Goal: Task Accomplishment & Management: Complete application form

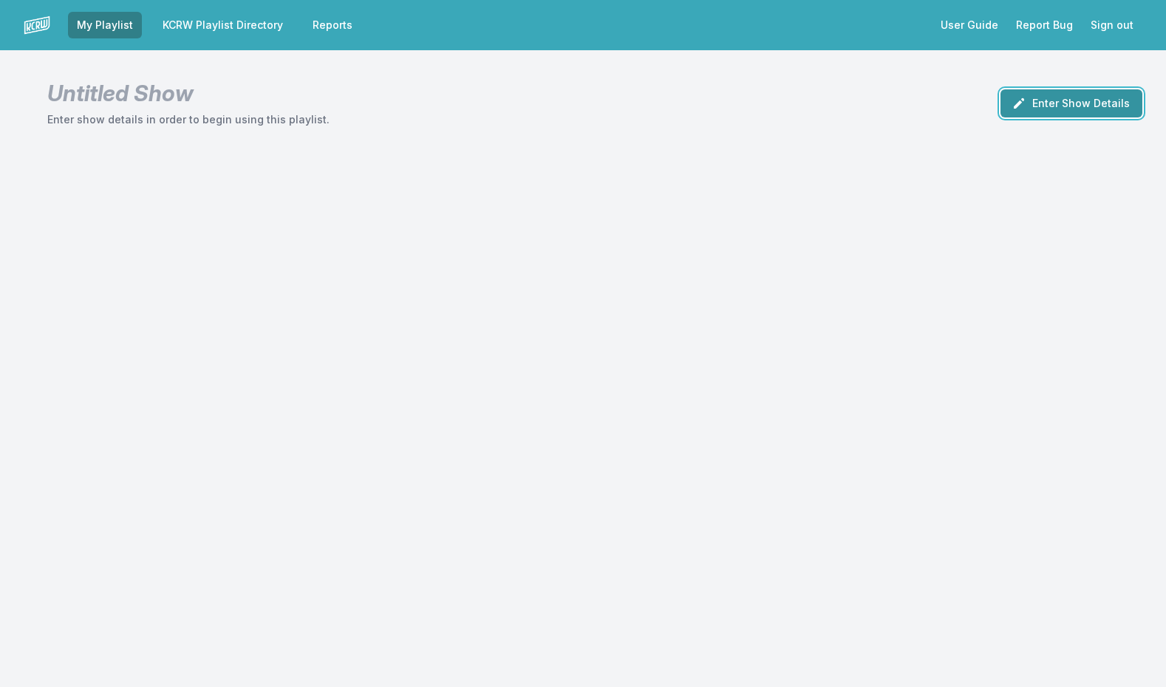
click at [1076, 98] on button "Enter Show Details" at bounding box center [1072, 103] width 142 height 28
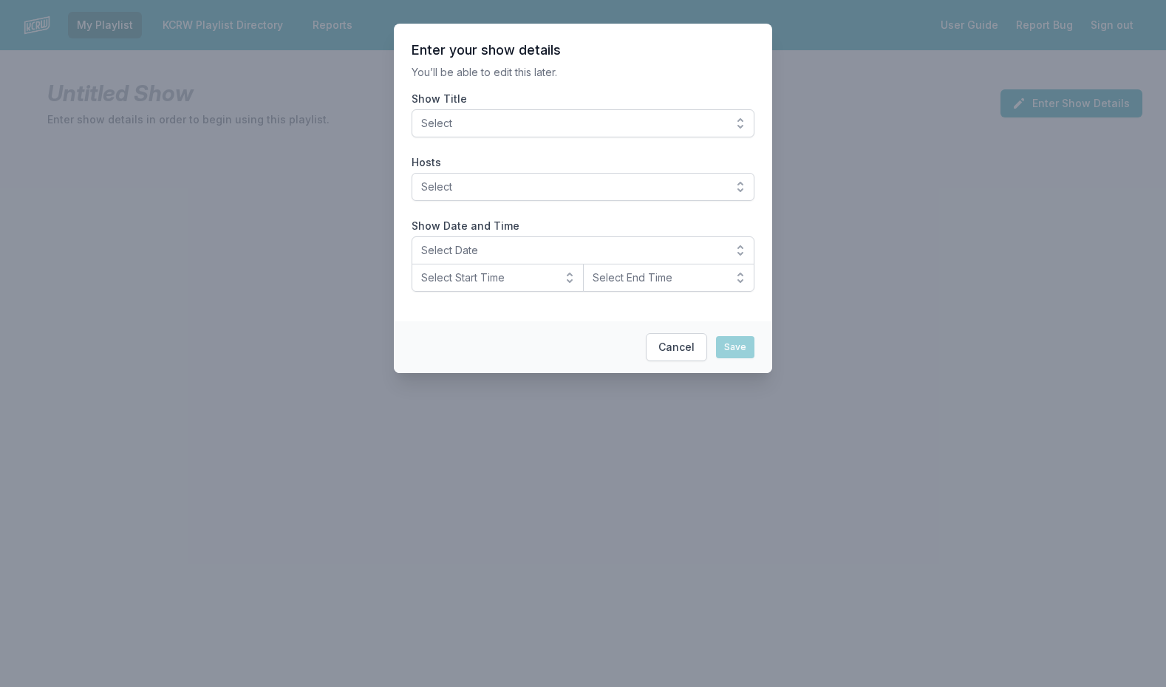
click at [581, 111] on button "Select" at bounding box center [583, 123] width 343 height 28
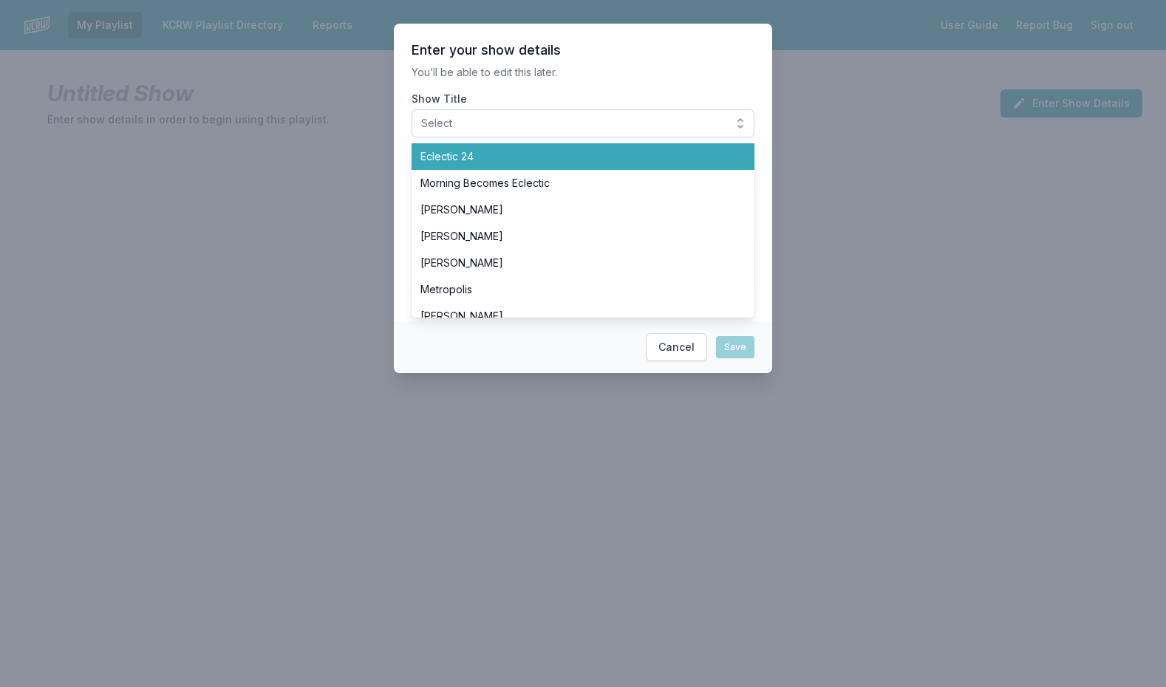
click at [553, 150] on span "Eclectic 24" at bounding box center [575, 156] width 308 height 15
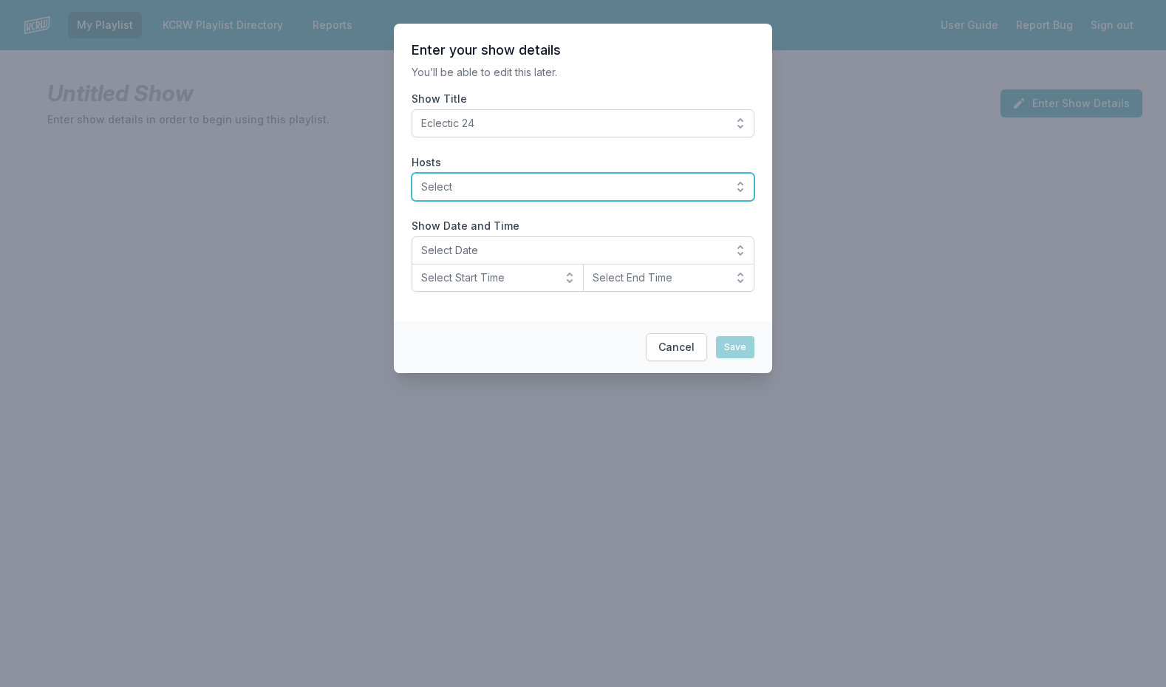
click at [546, 190] on span "Select" at bounding box center [572, 187] width 303 height 15
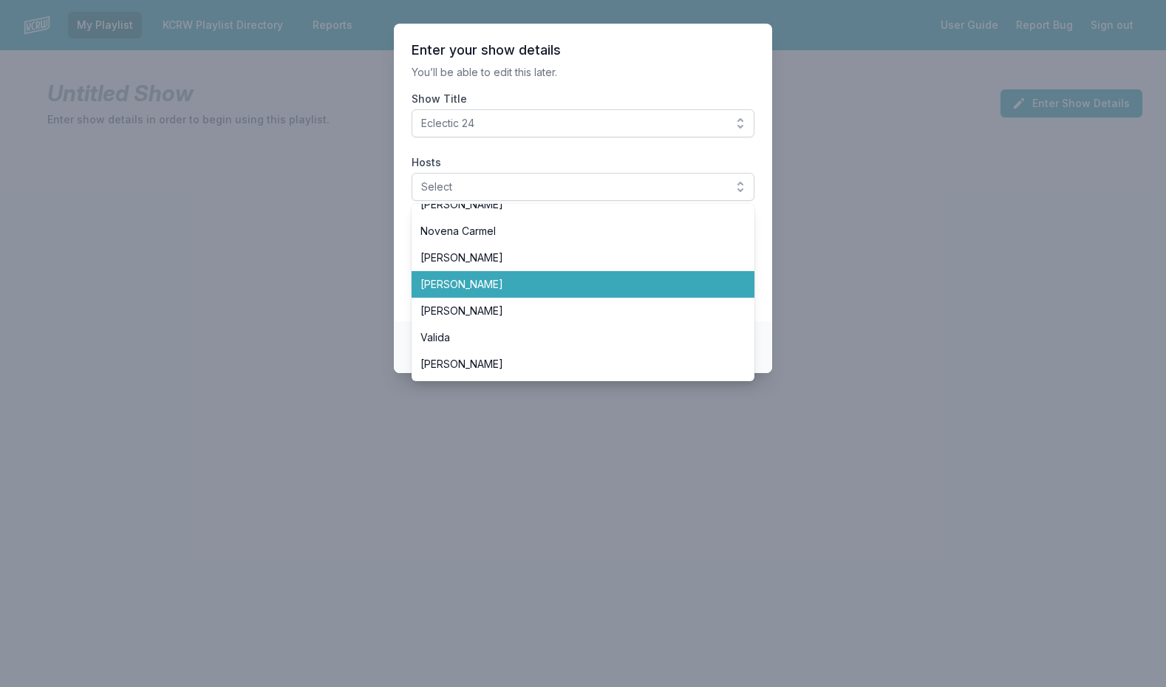
scroll to position [398, 0]
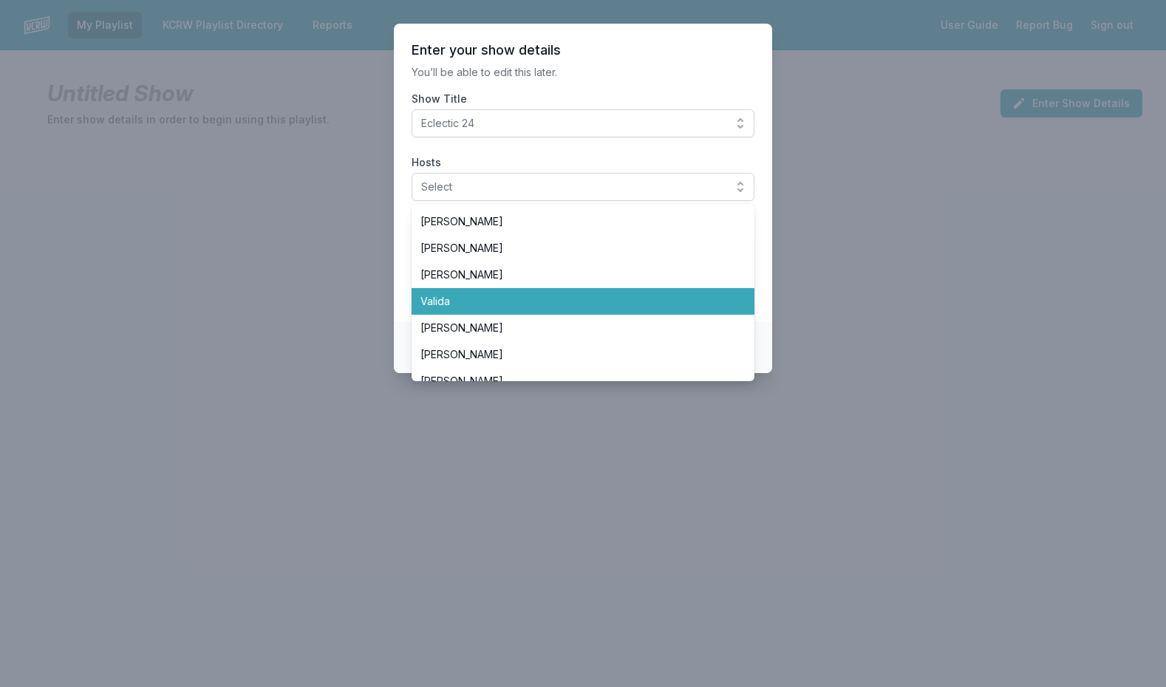
click at [470, 310] on li "Valida" at bounding box center [583, 301] width 343 height 27
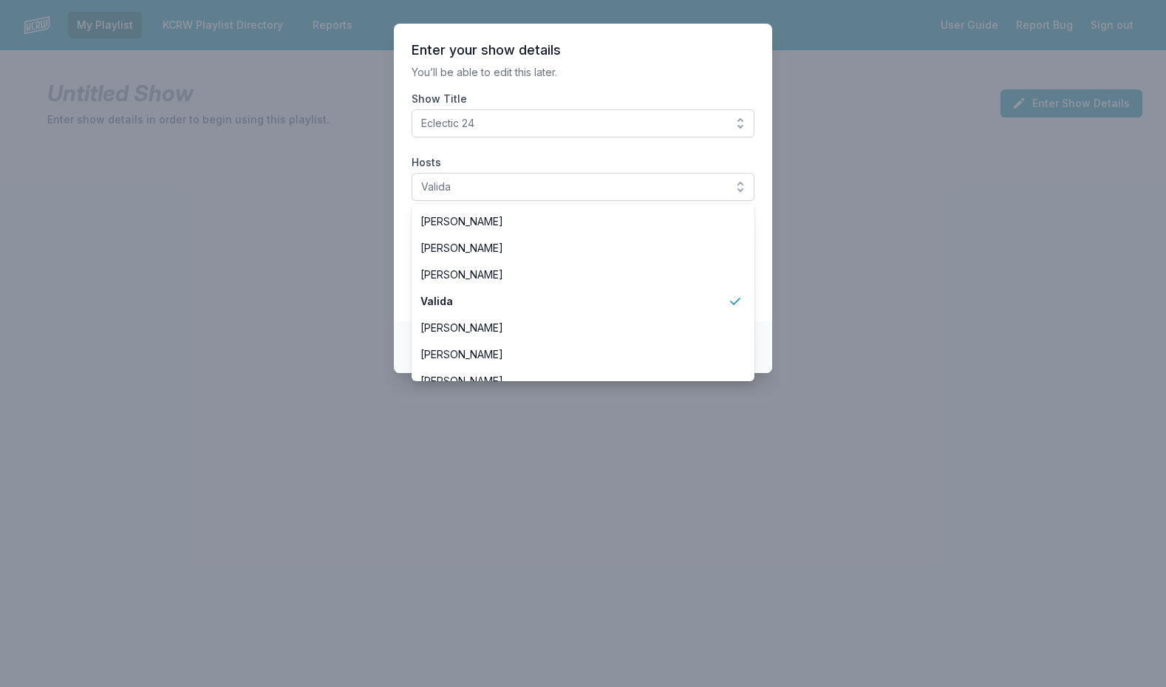
click at [400, 228] on section "Enter your show details You’ll be able to edit this later. Show Title Eclectic …" at bounding box center [583, 173] width 378 height 298
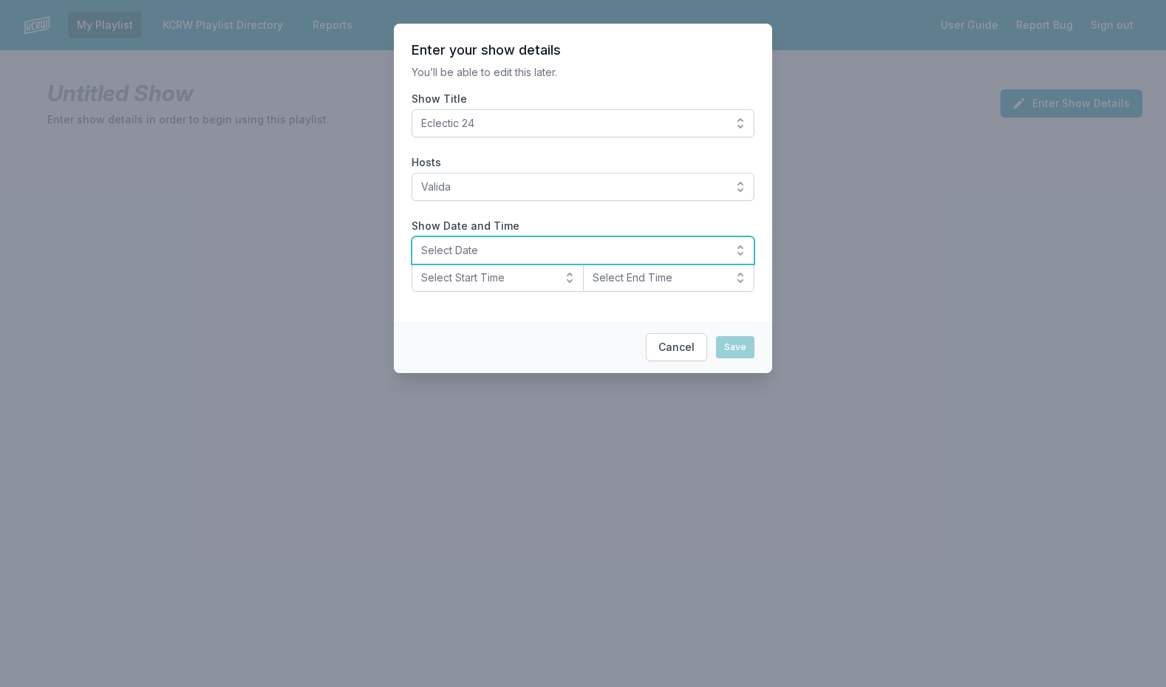
click at [528, 256] on span "Select Date" at bounding box center [572, 250] width 303 height 15
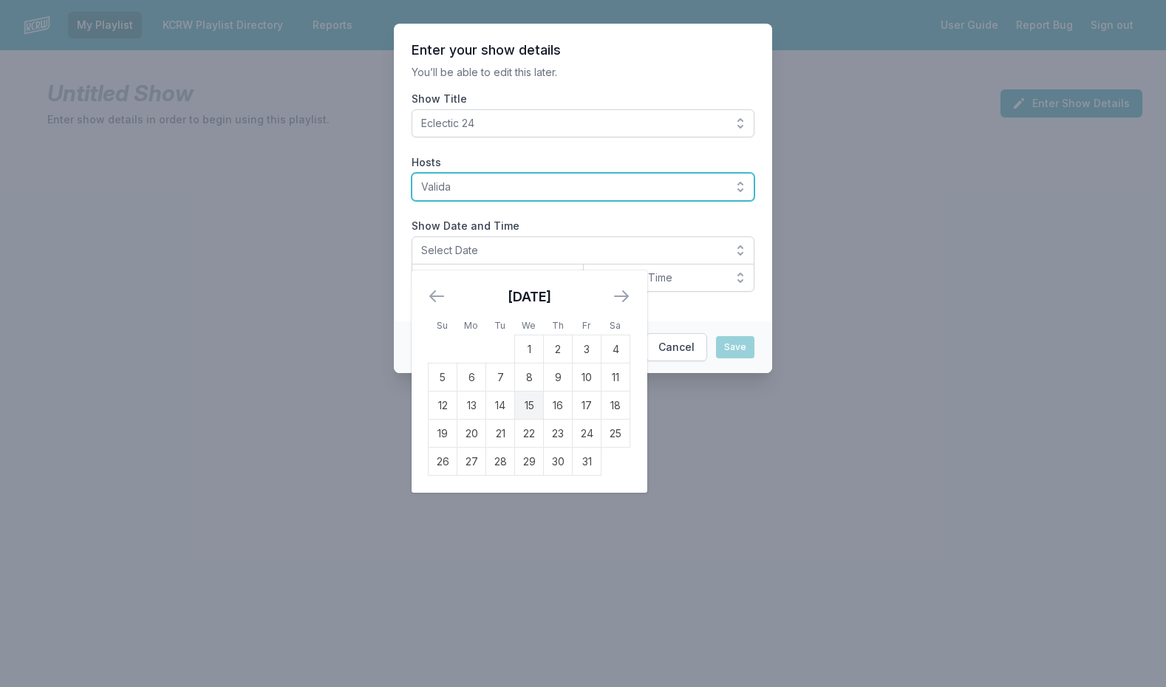
click at [500, 184] on span "Valida" at bounding box center [572, 187] width 303 height 15
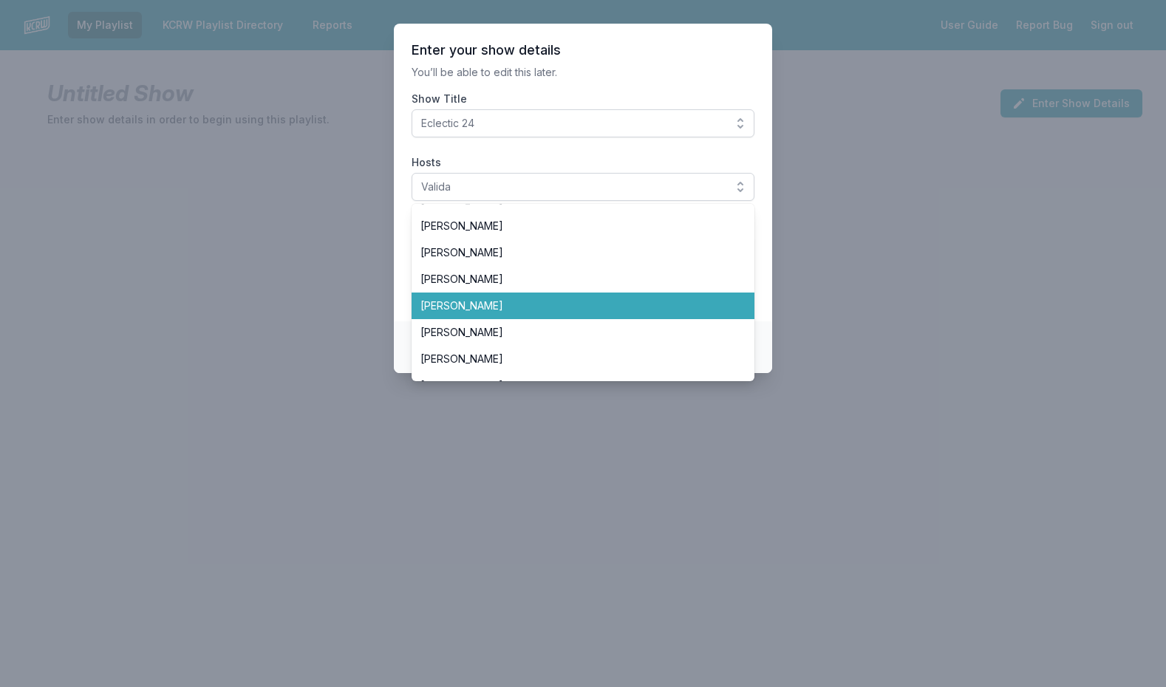
scroll to position [0, 0]
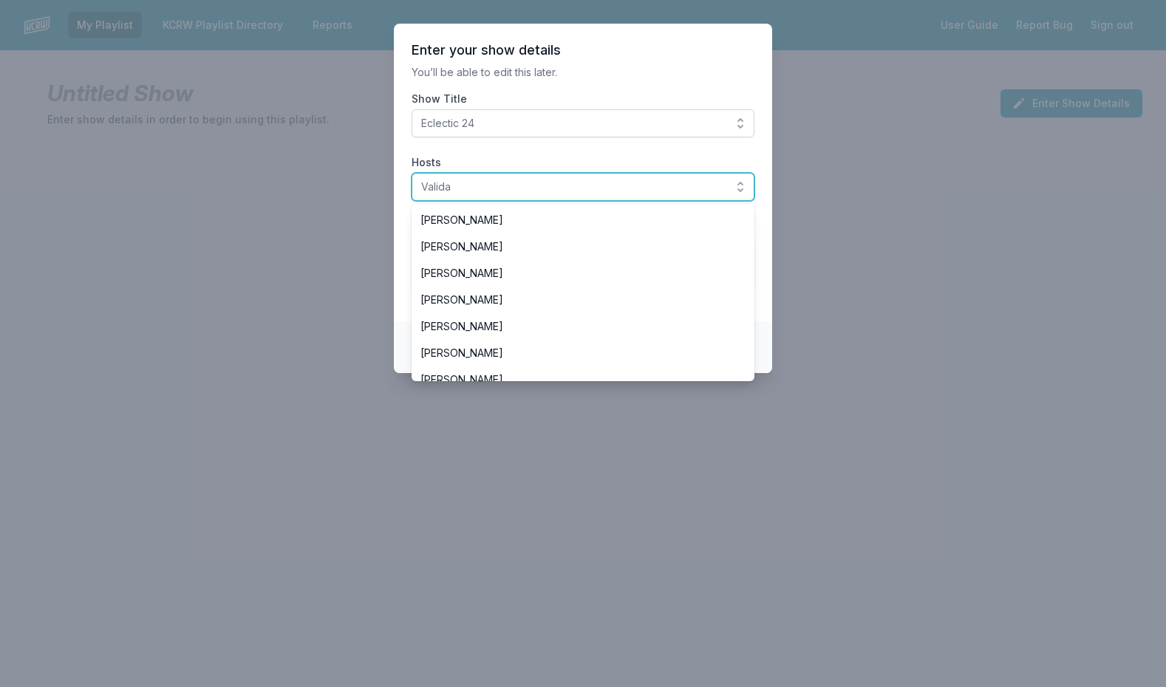
click at [478, 183] on span "Valida" at bounding box center [572, 187] width 303 height 15
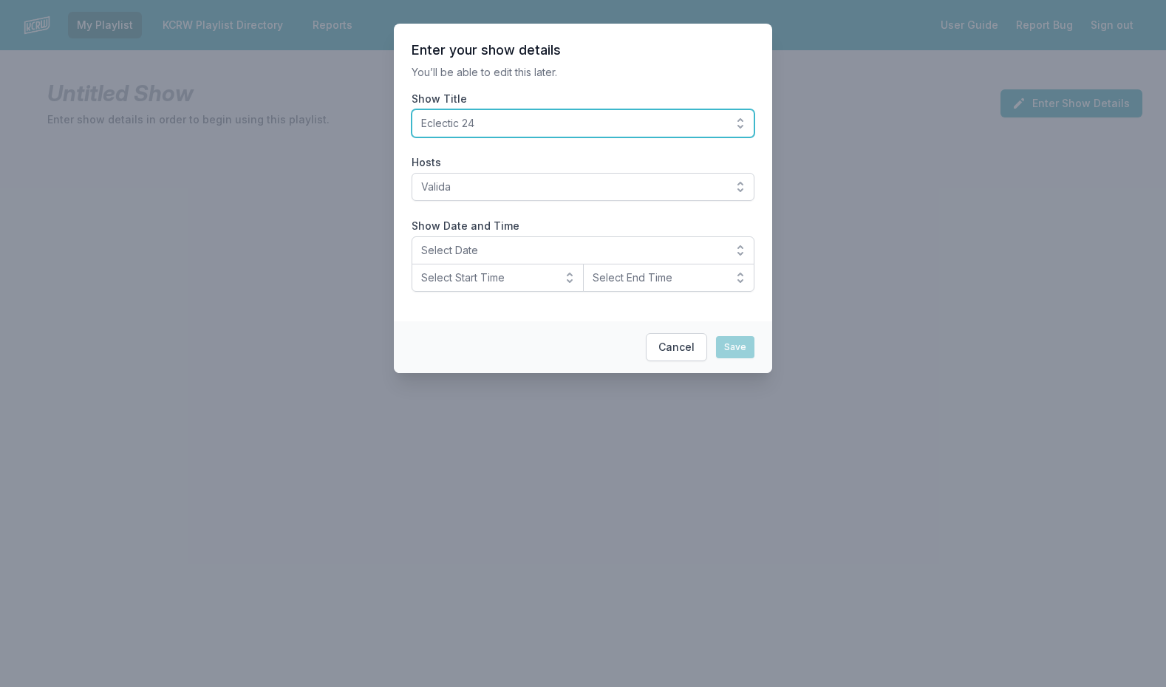
click at [484, 120] on span "Eclectic 24" at bounding box center [572, 123] width 303 height 15
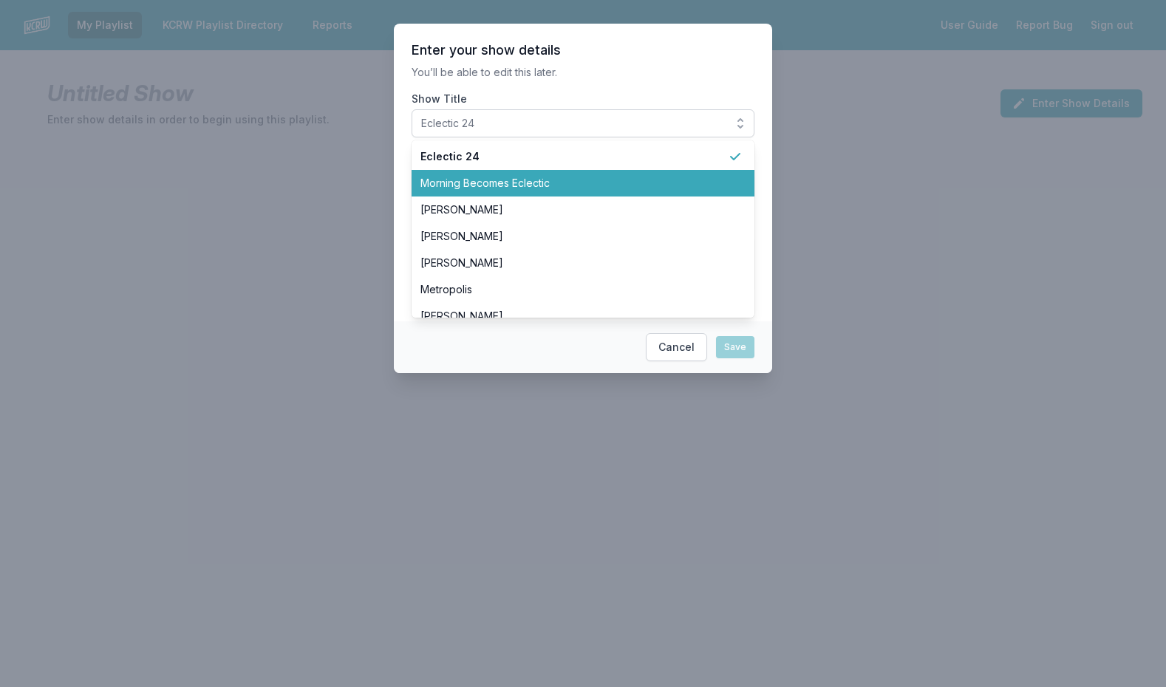
click at [495, 174] on li "Morning Becomes Eclectic" at bounding box center [583, 183] width 343 height 27
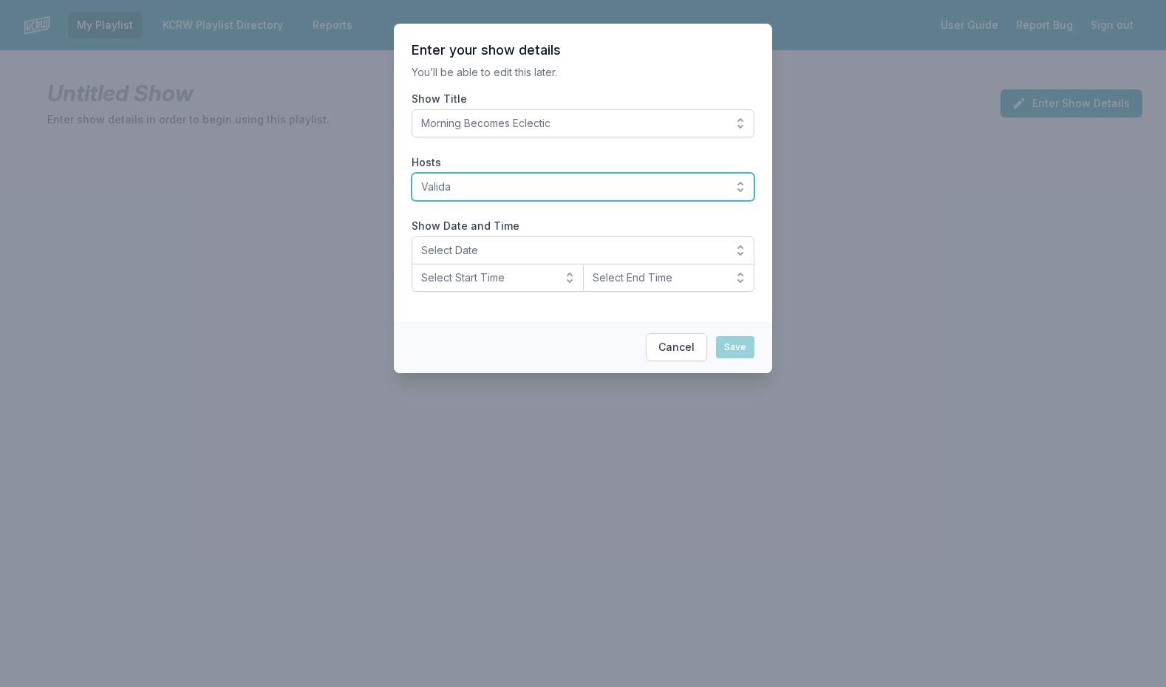
click at [494, 182] on span "Valida" at bounding box center [572, 187] width 303 height 15
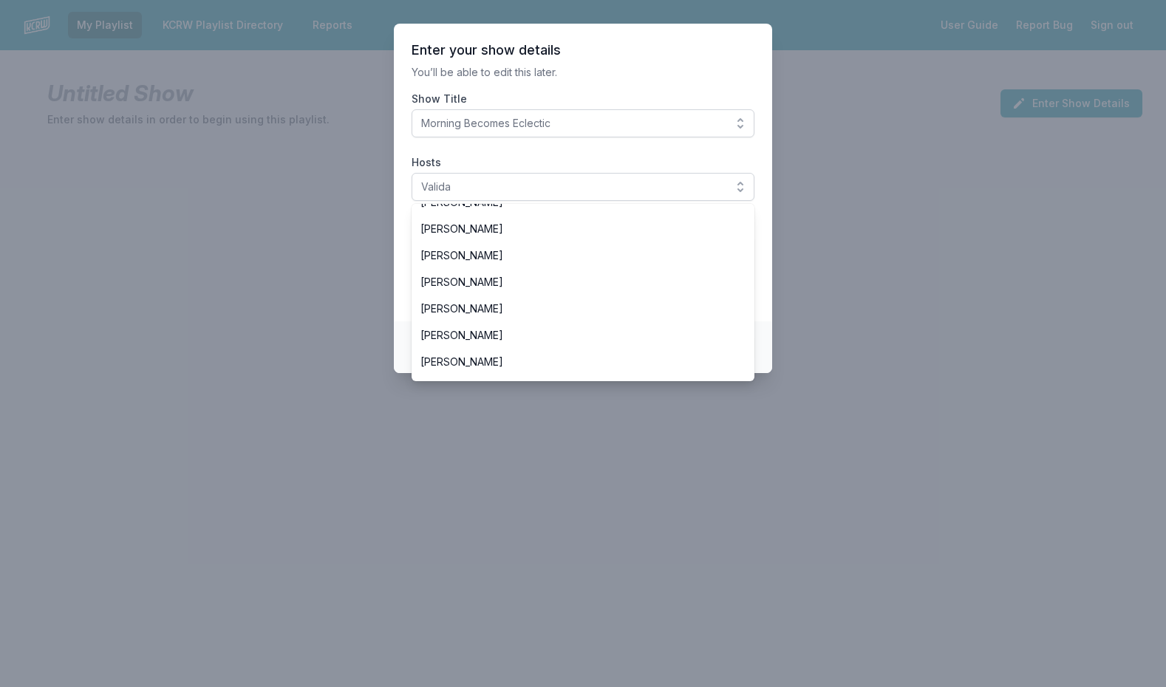
scroll to position [228, 0]
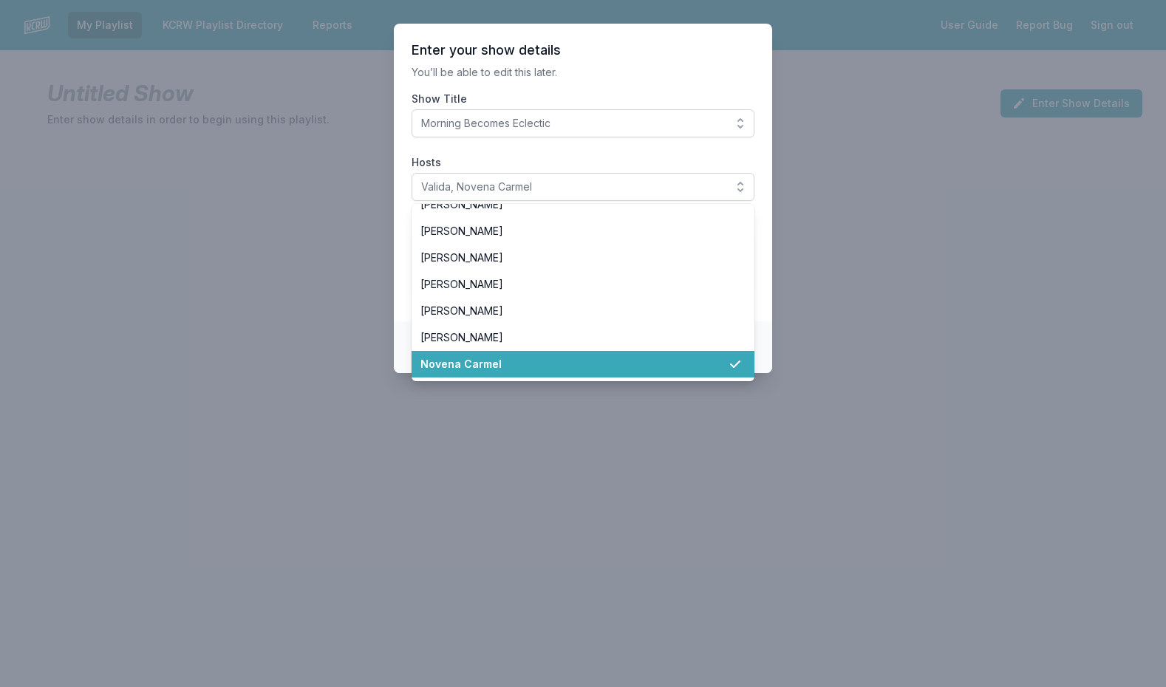
click at [480, 355] on li "Novena Carmel" at bounding box center [583, 364] width 343 height 27
click at [500, 363] on span "Novena Carmel" at bounding box center [575, 364] width 308 height 15
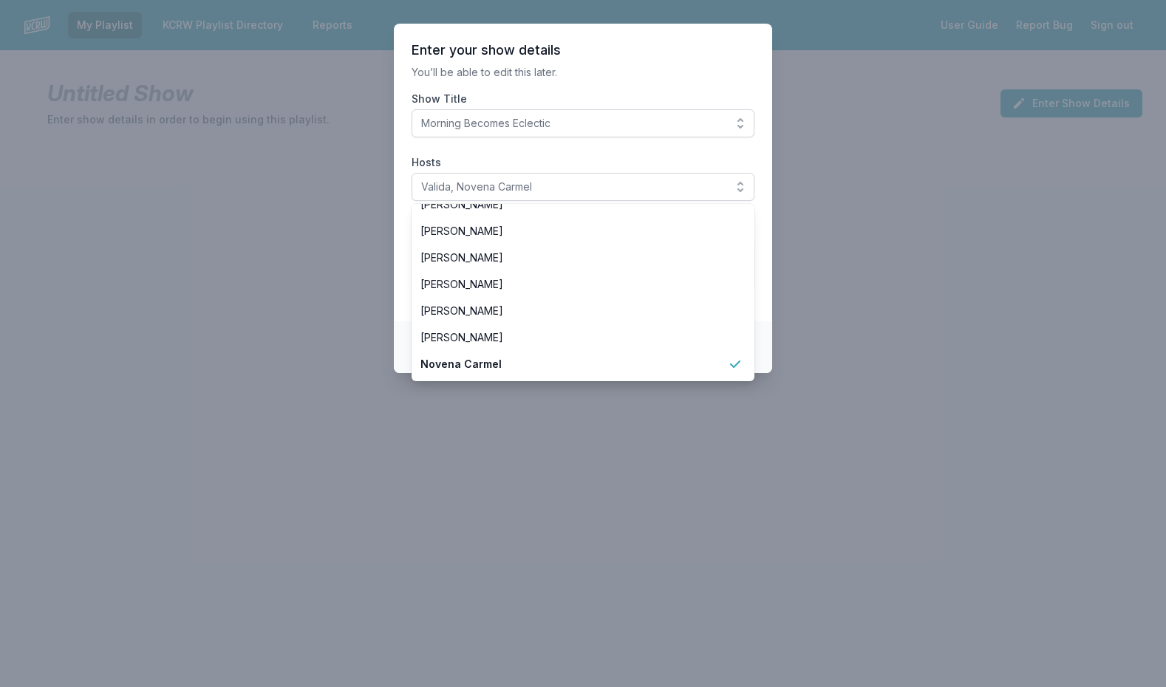
click at [836, 323] on div at bounding box center [583, 343] width 1166 height 687
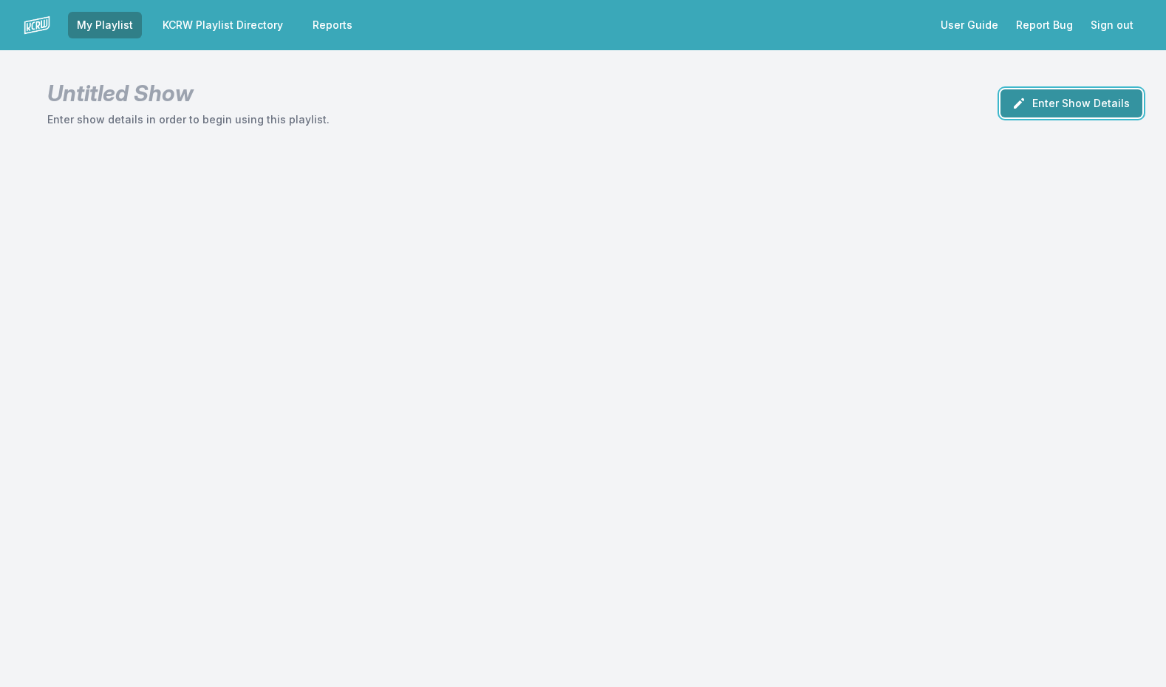
click at [1061, 98] on button "Enter Show Details" at bounding box center [1072, 103] width 142 height 28
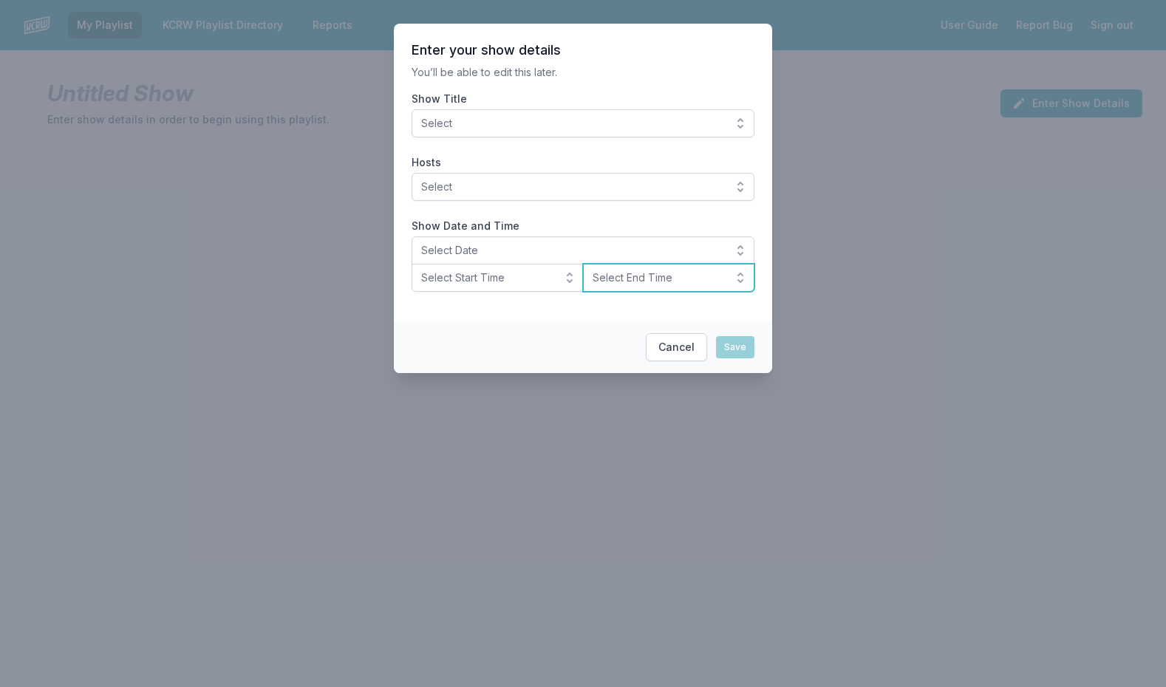
click at [645, 279] on span "Select End Time" at bounding box center [659, 278] width 132 height 15
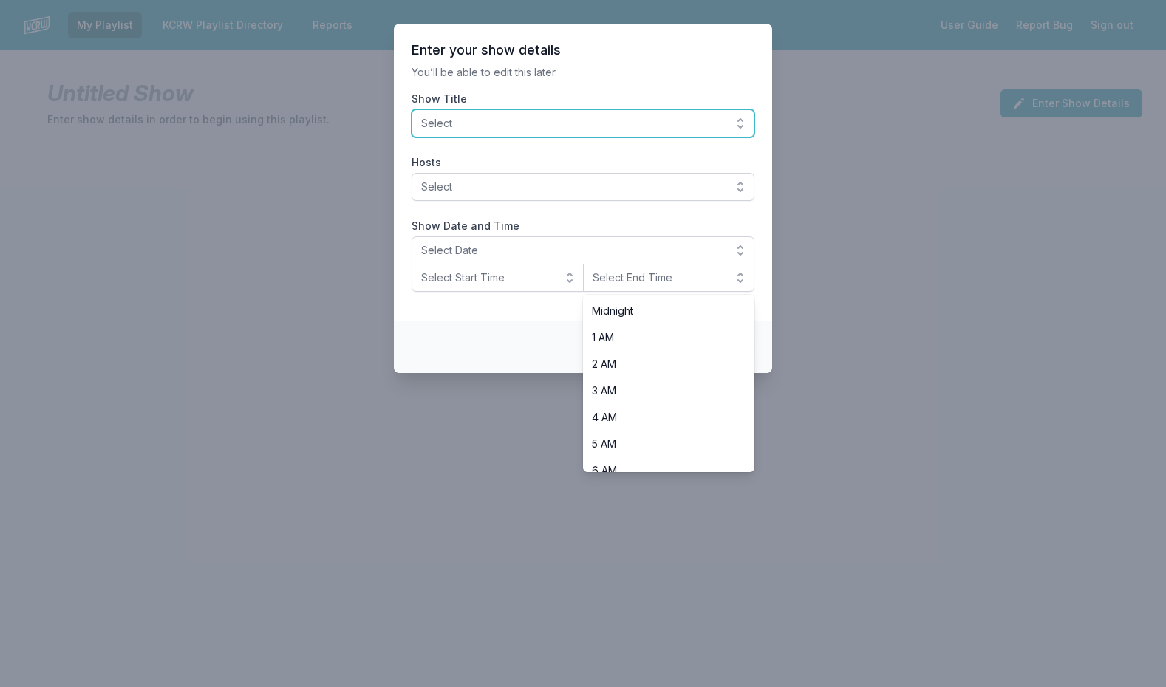
click at [494, 111] on button "Select" at bounding box center [583, 123] width 343 height 28
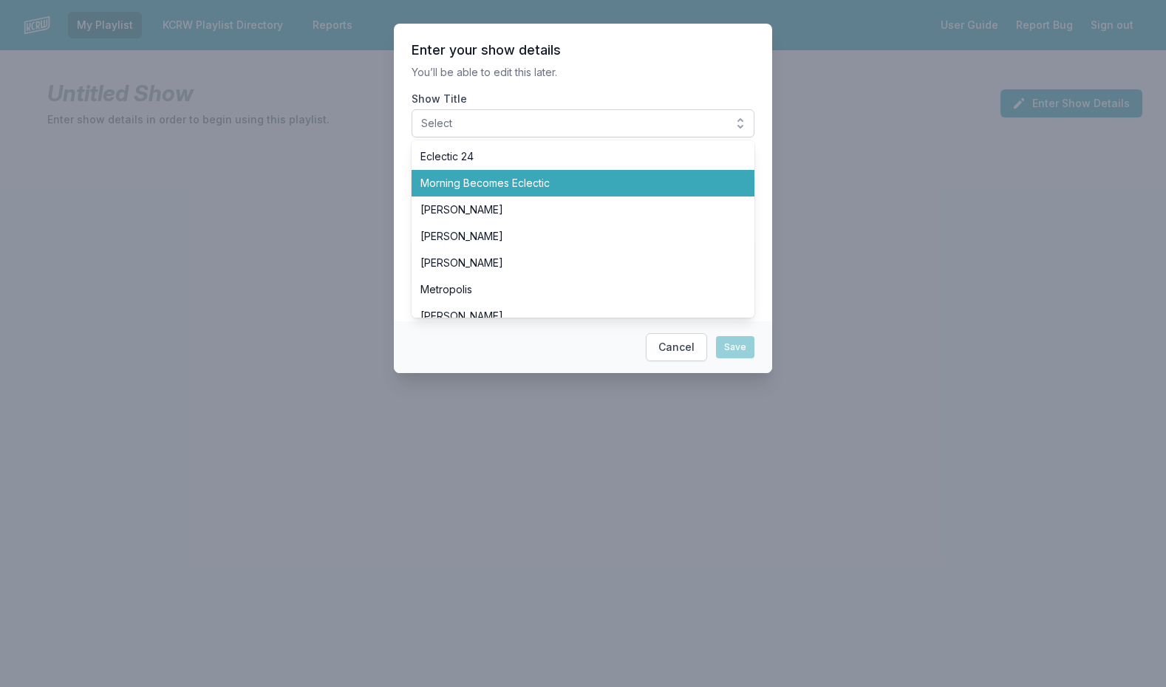
click at [509, 187] on span "Morning Becomes Eclectic" at bounding box center [575, 183] width 308 height 15
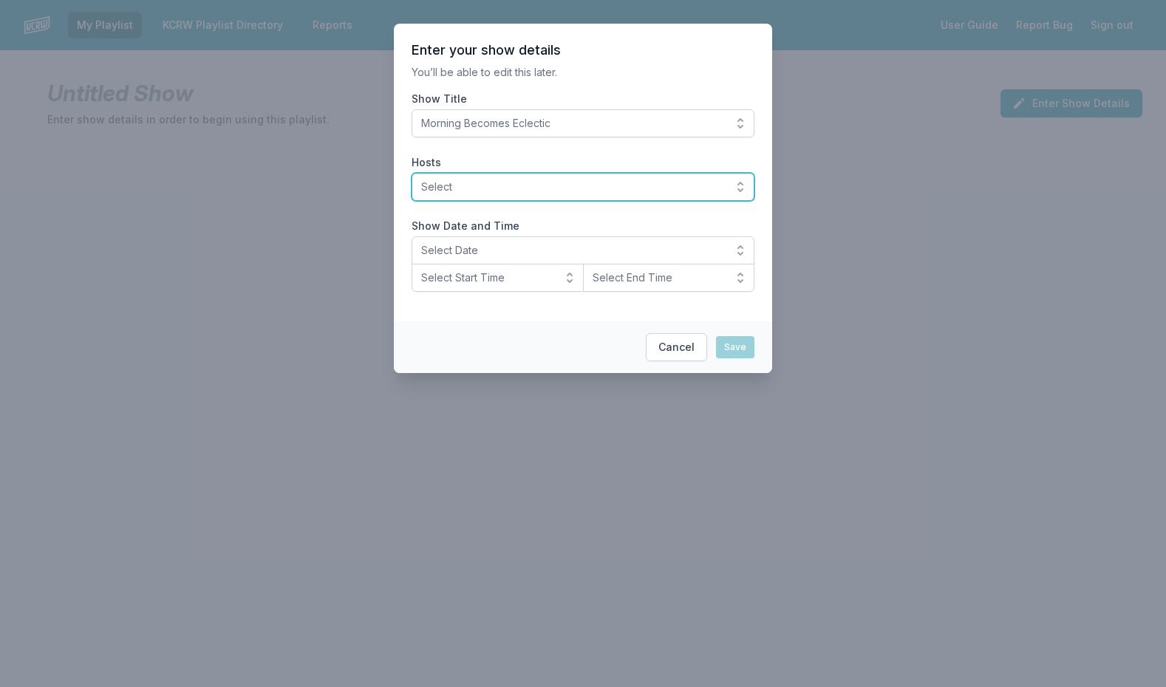
click at [516, 186] on span "Select" at bounding box center [572, 187] width 303 height 15
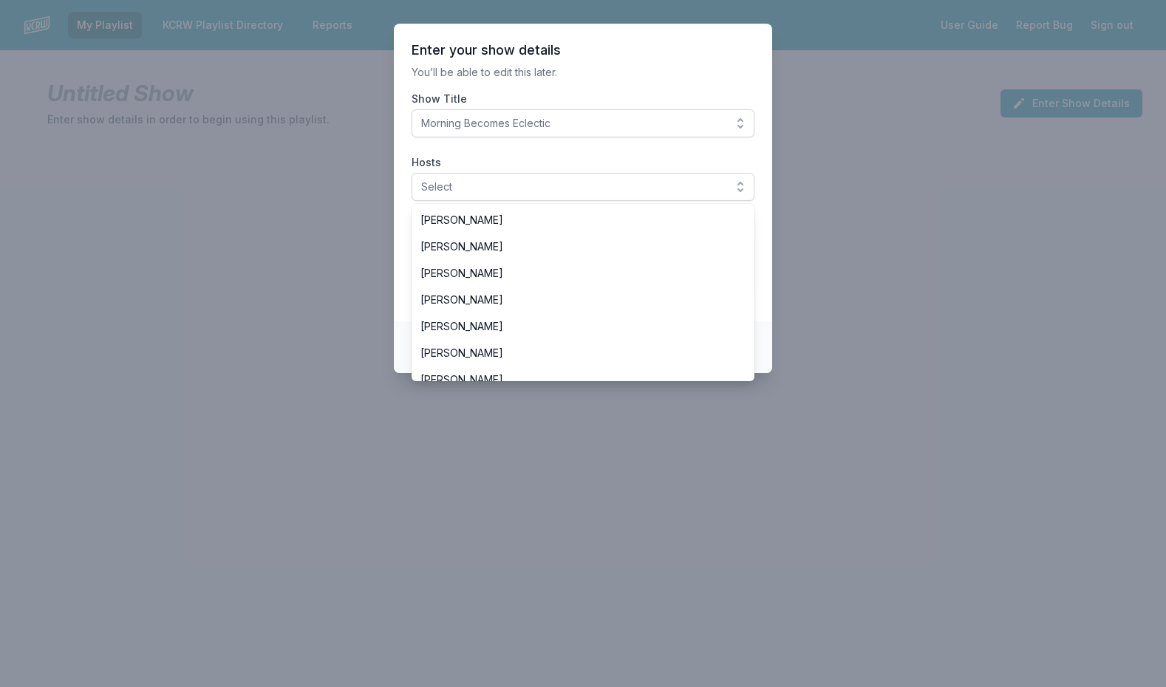
scroll to position [225, 0]
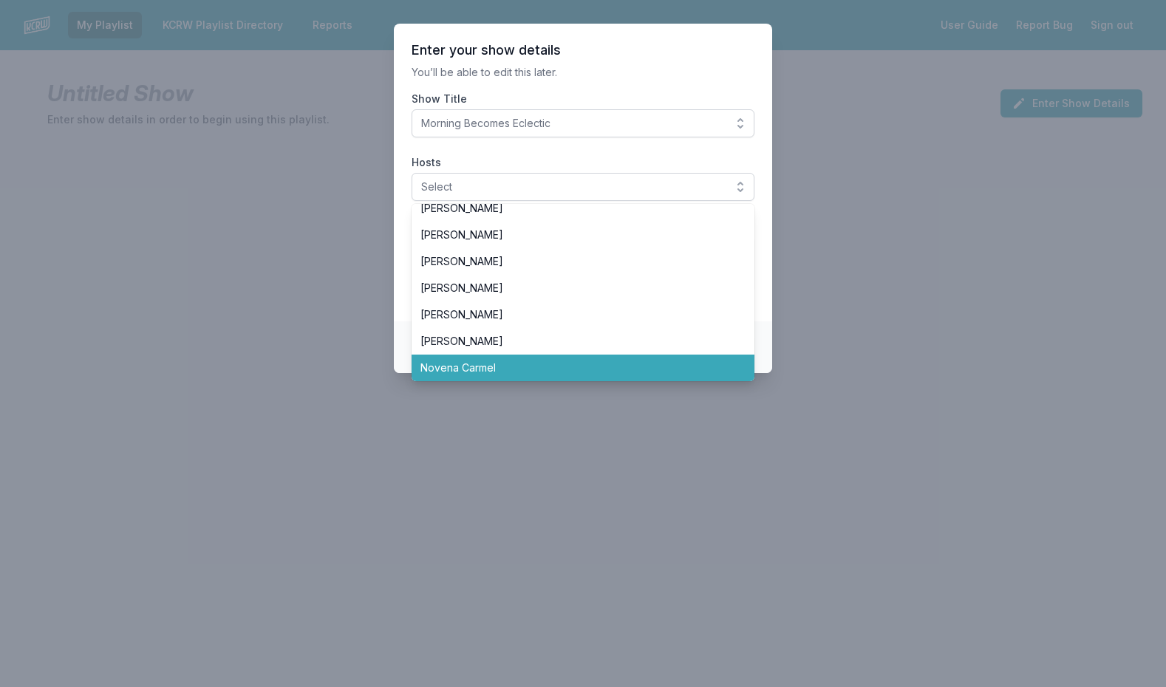
click at [497, 364] on span "Novena Carmel" at bounding box center [575, 368] width 308 height 15
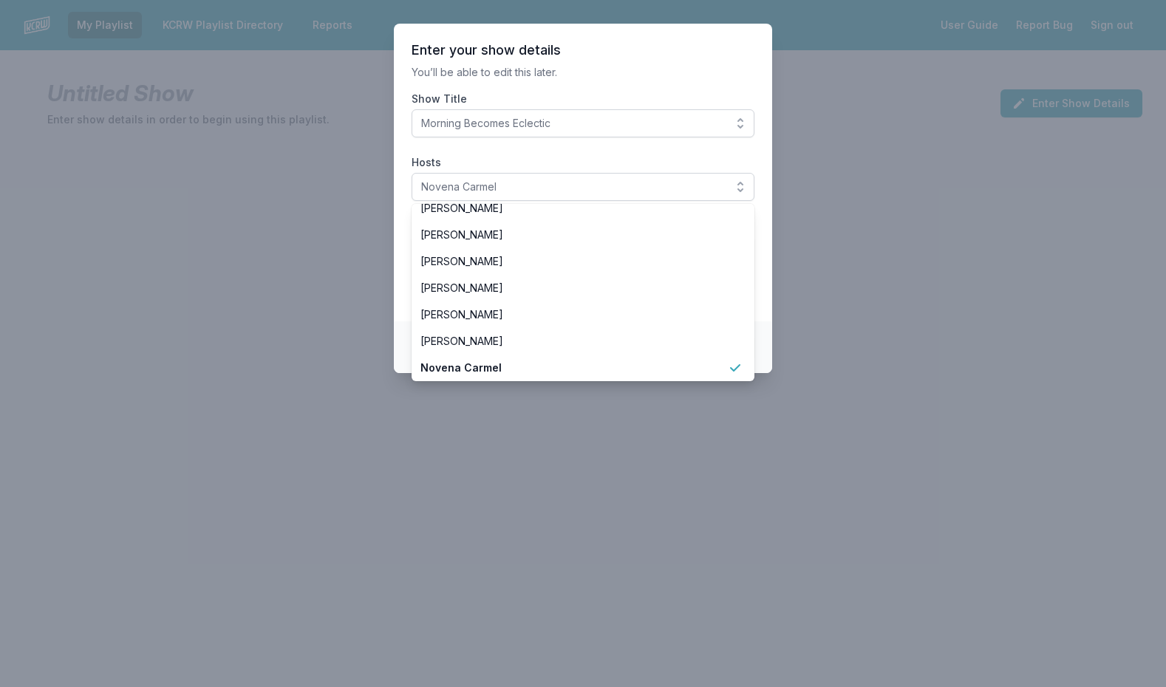
click at [434, 140] on section "Enter your show details You’ll be able to edit this later. Show Title Morning B…" at bounding box center [583, 173] width 378 height 298
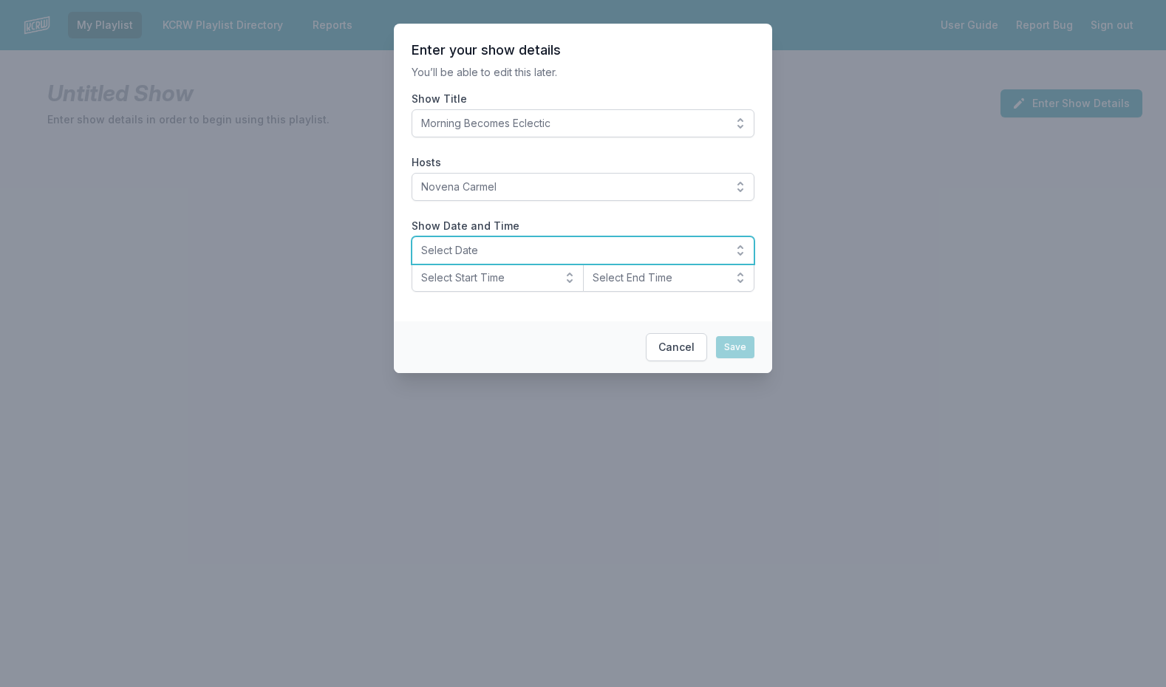
click at [487, 254] on span "Select Date" at bounding box center [572, 250] width 303 height 15
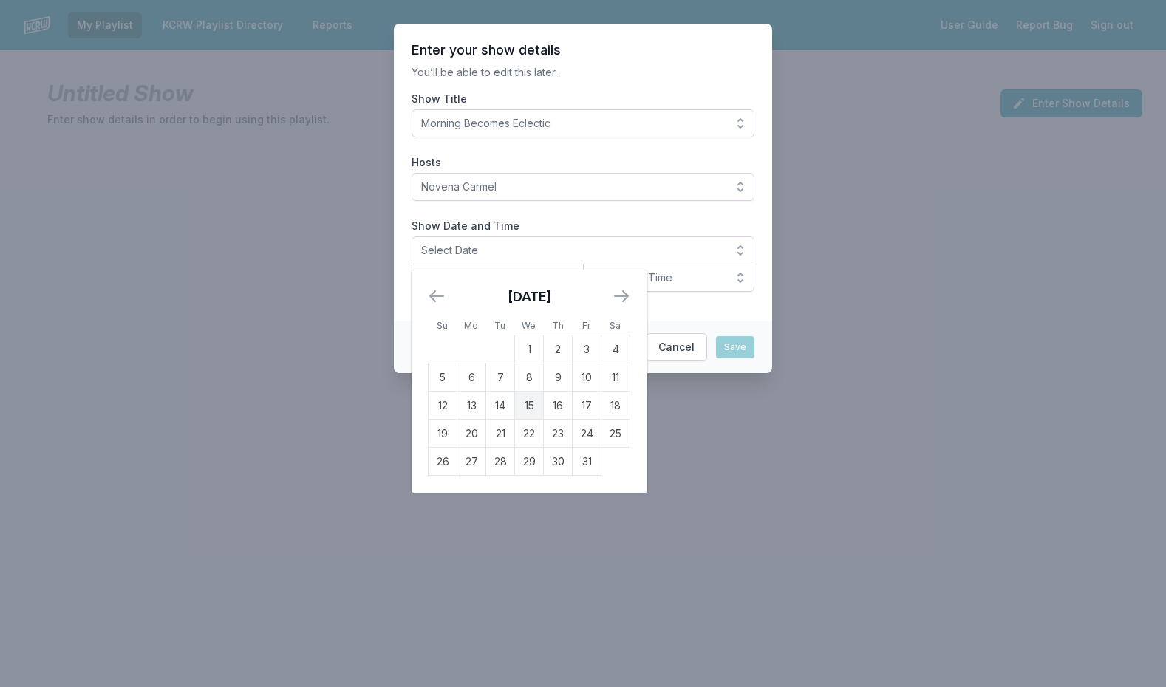
click at [532, 405] on td "15" at bounding box center [529, 406] width 29 height 28
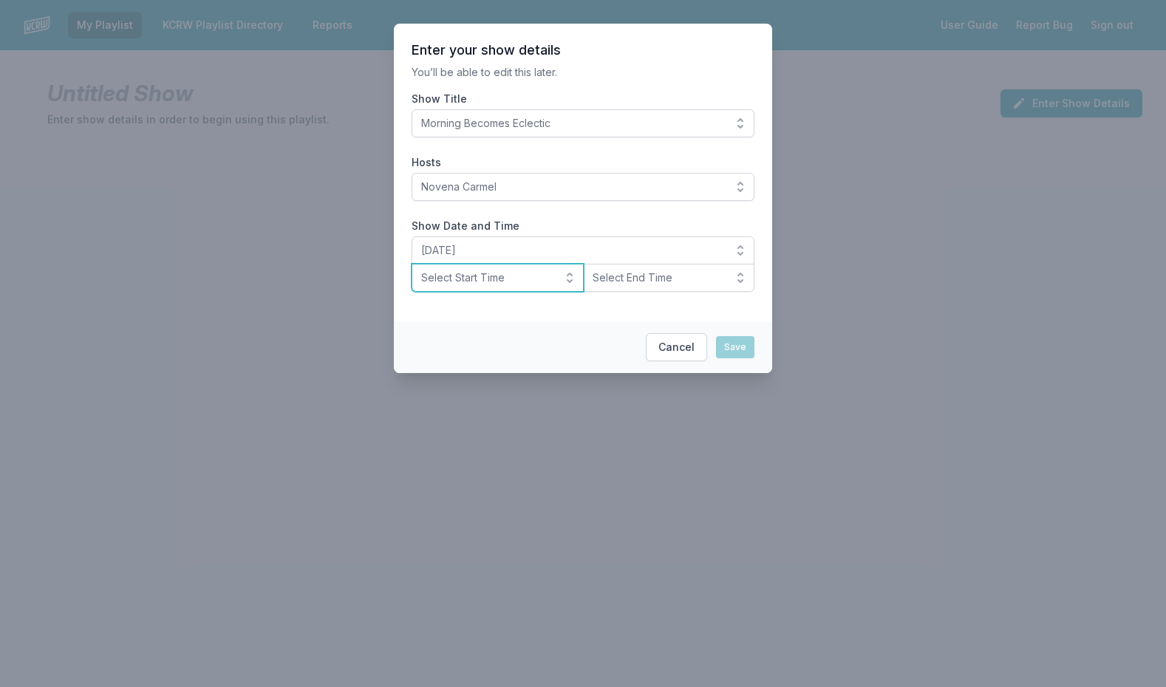
click at [504, 282] on span "Select Start Time" at bounding box center [487, 278] width 132 height 15
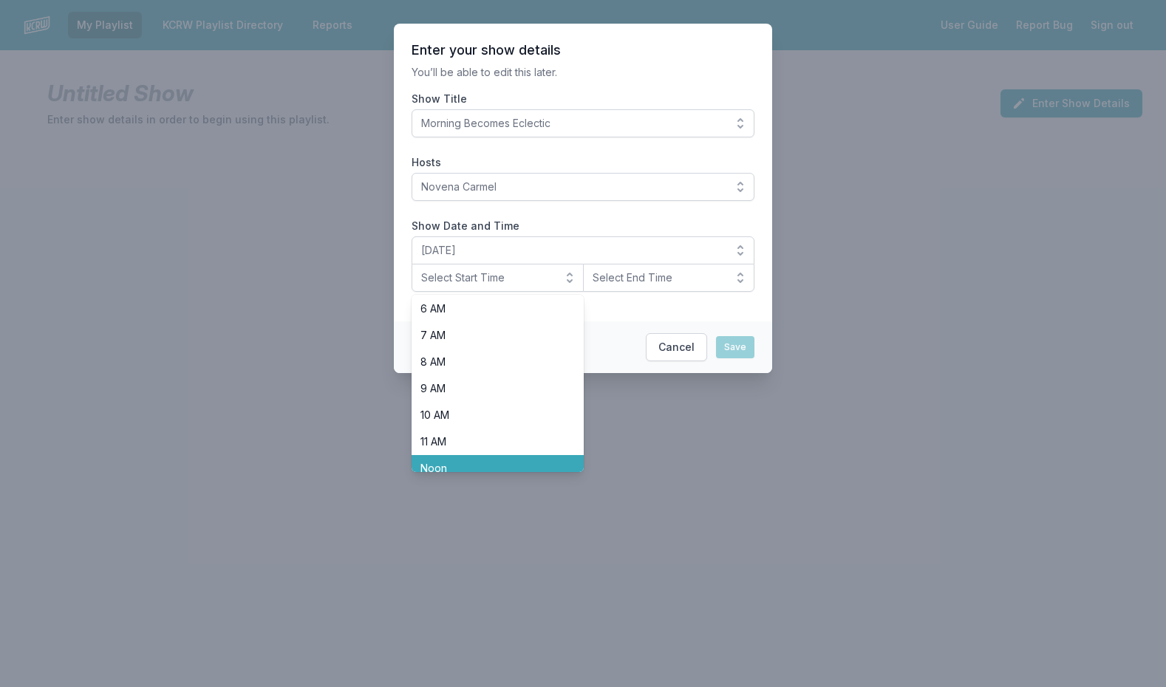
scroll to position [206, 0]
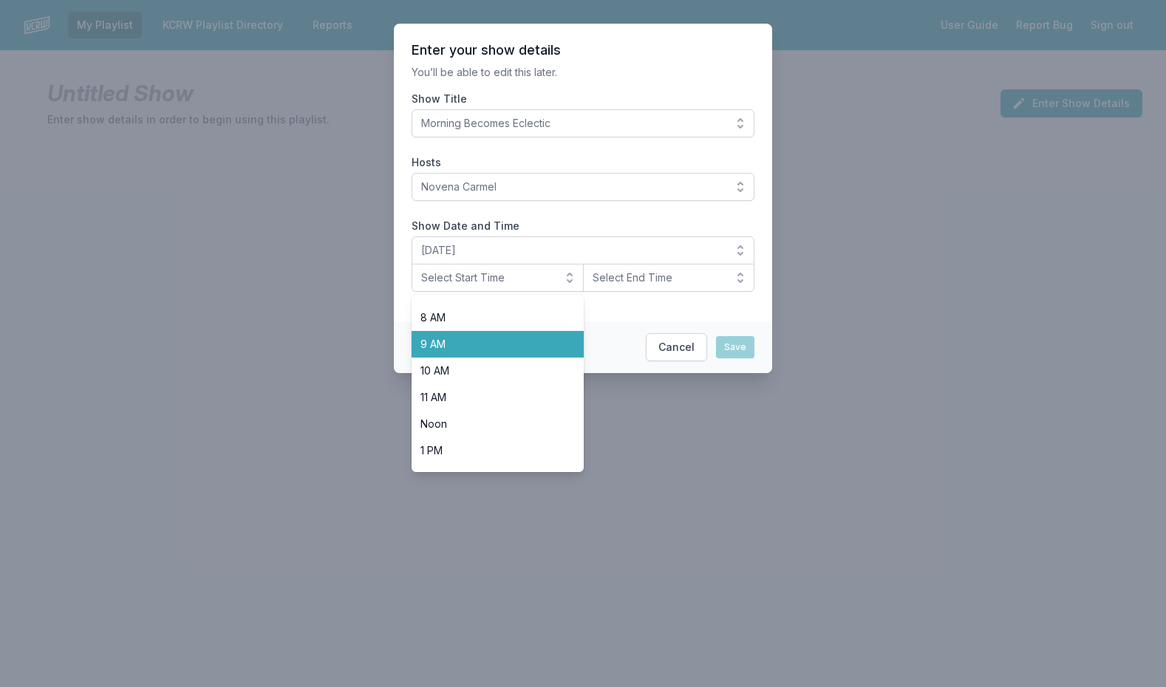
click at [480, 338] on span "9 AM" at bounding box center [489, 344] width 137 height 15
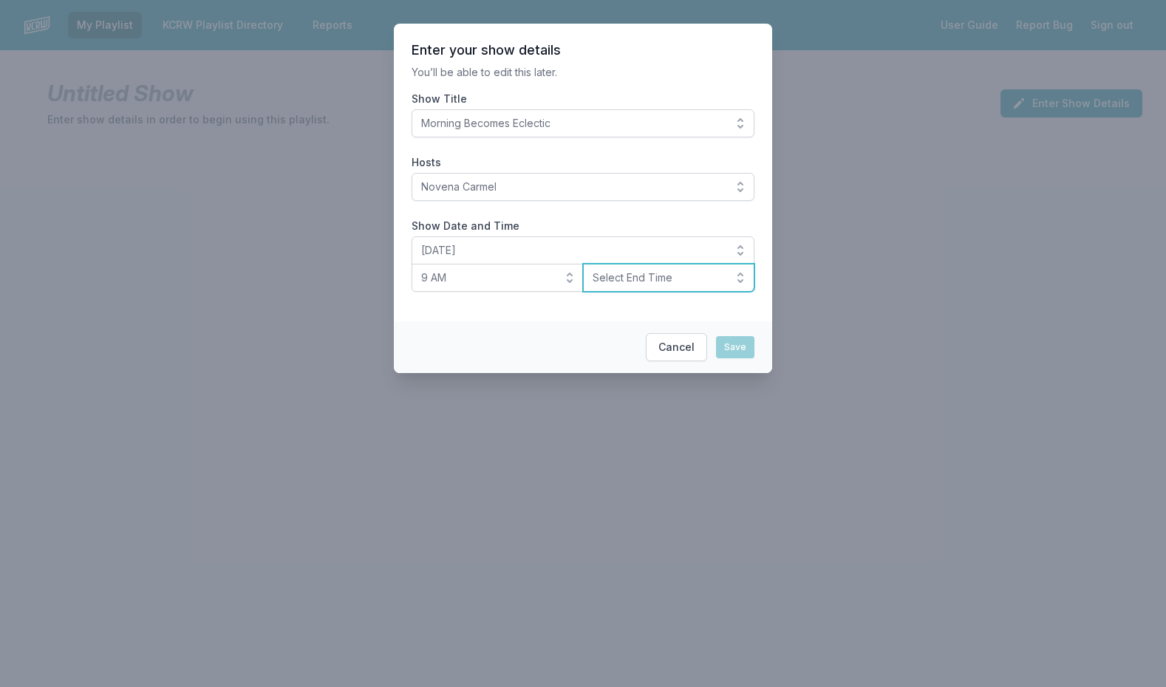
click at [641, 276] on span "Select End Time" at bounding box center [659, 278] width 132 height 15
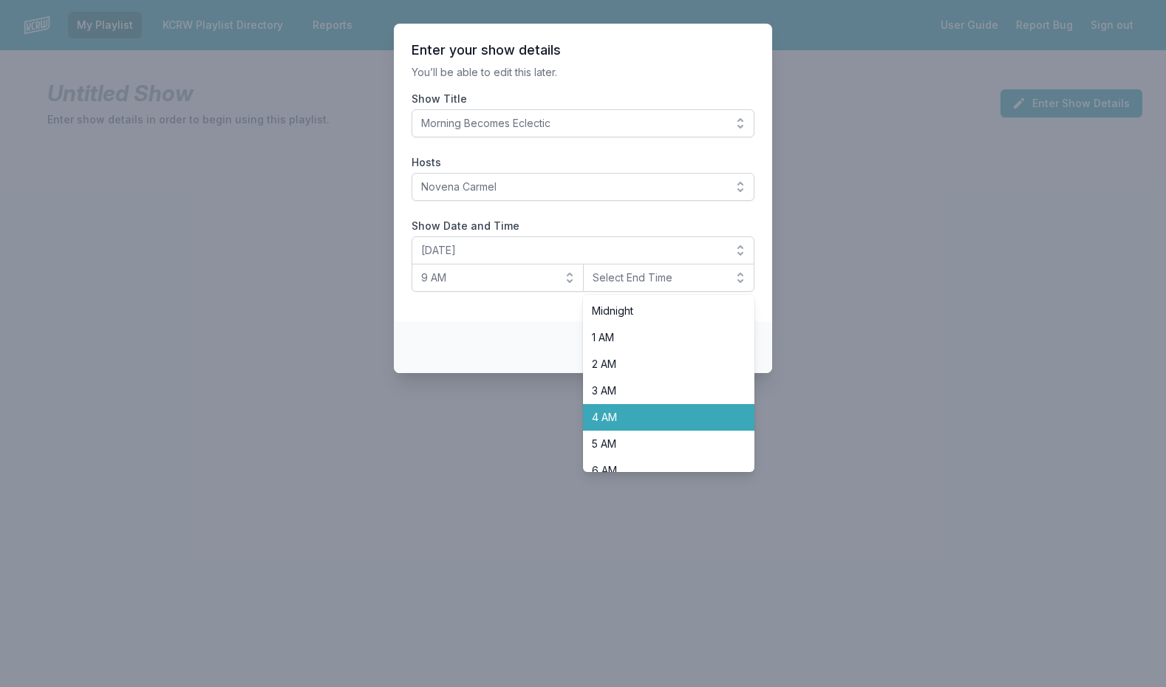
scroll to position [293, 0]
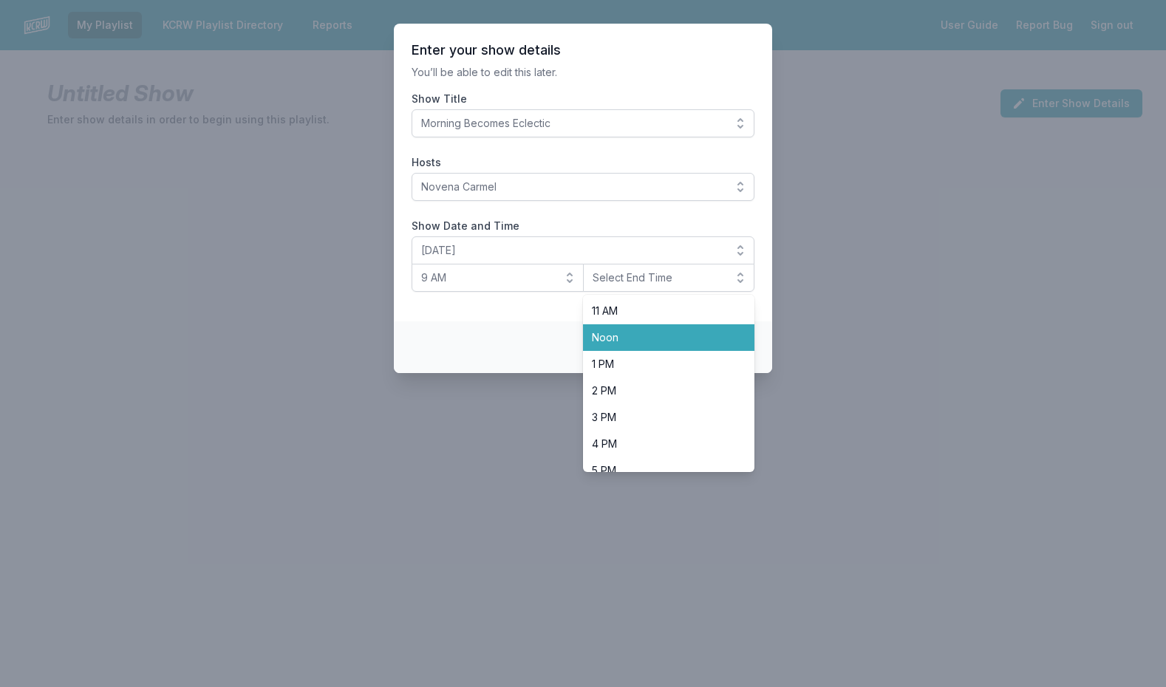
click at [643, 333] on span "Noon" at bounding box center [660, 337] width 137 height 15
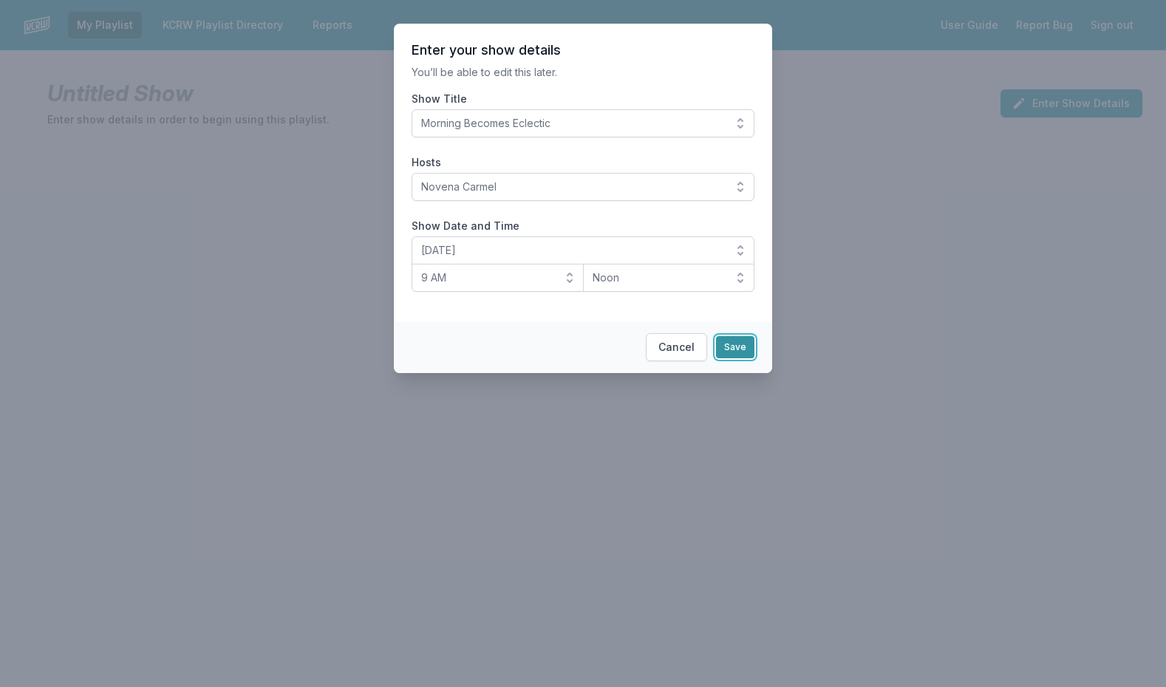
click at [739, 347] on button "Save" at bounding box center [735, 347] width 38 height 22
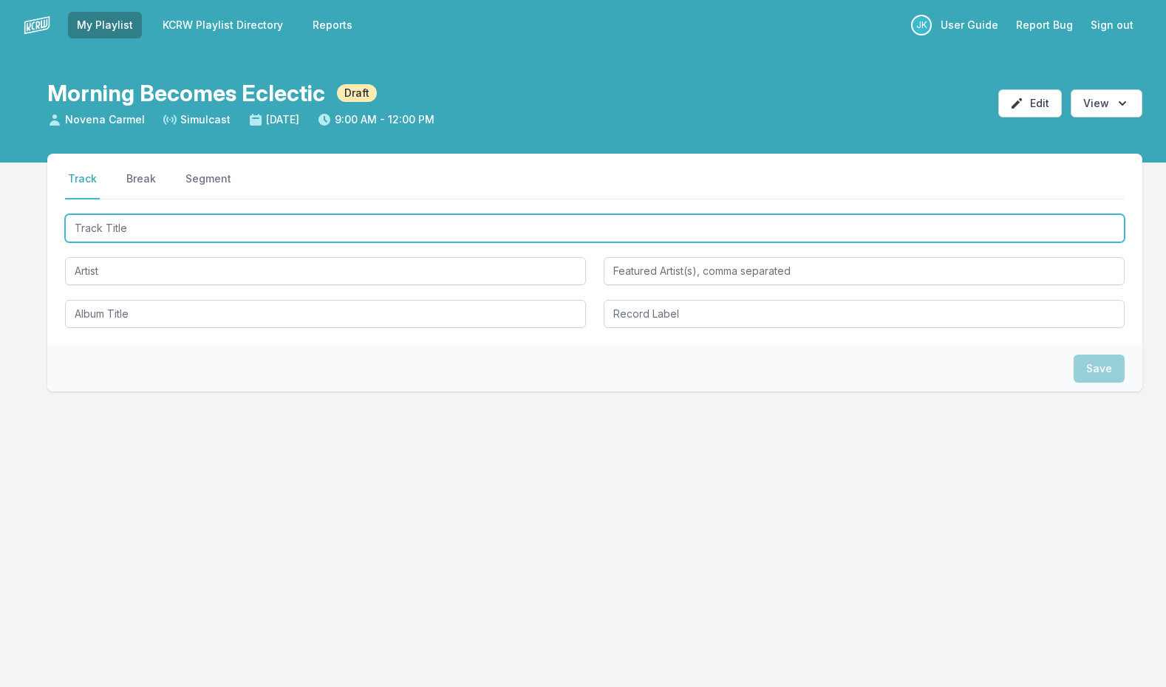
click at [220, 231] on input "Track Title" at bounding box center [595, 228] width 1060 height 28
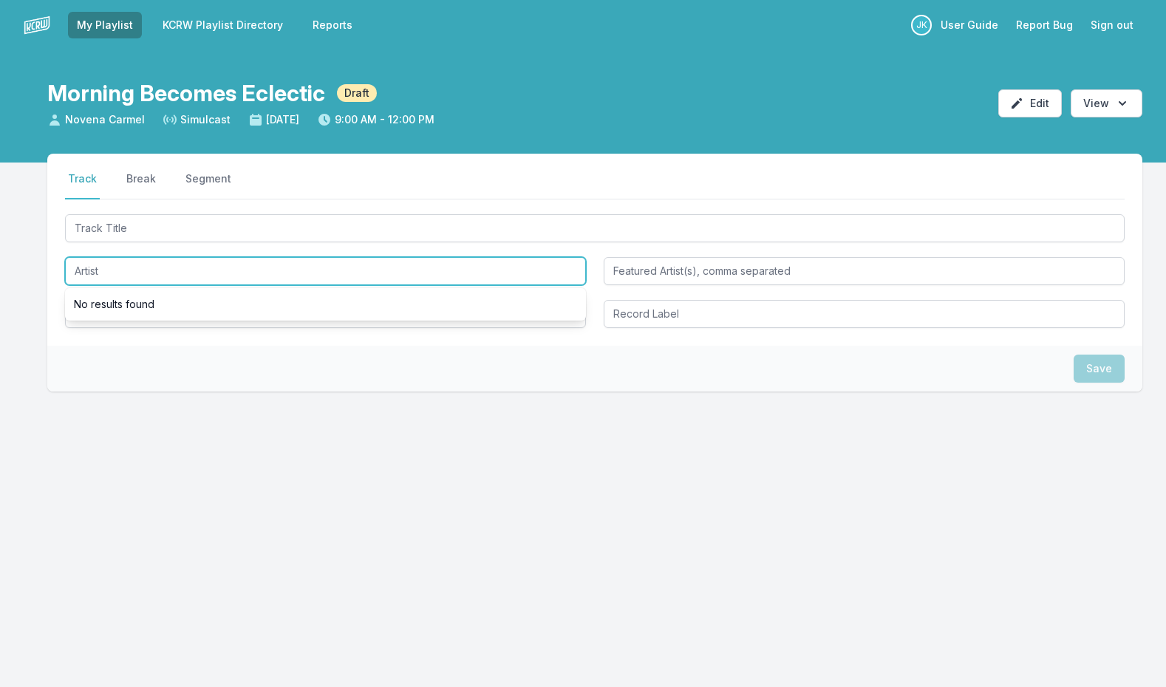
click at [331, 271] on input "Artist" at bounding box center [325, 271] width 521 height 28
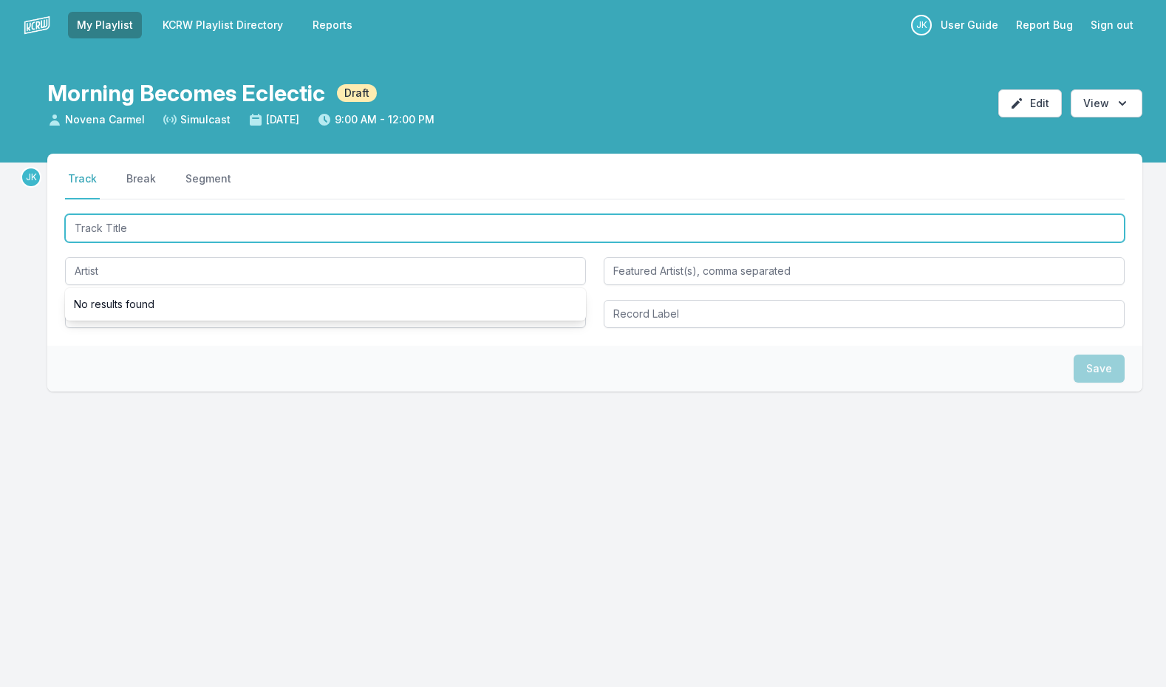
click at [210, 238] on input "Track Title" at bounding box center [595, 228] width 1060 height 28
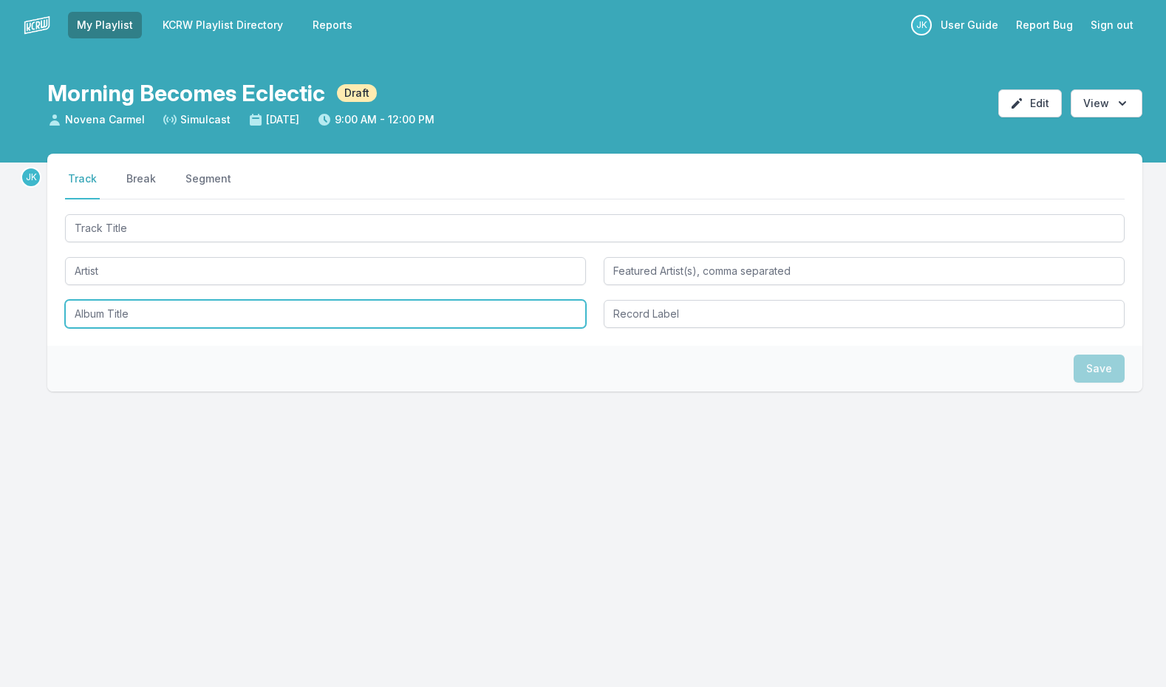
click at [411, 315] on input "Album Title" at bounding box center [325, 314] width 521 height 28
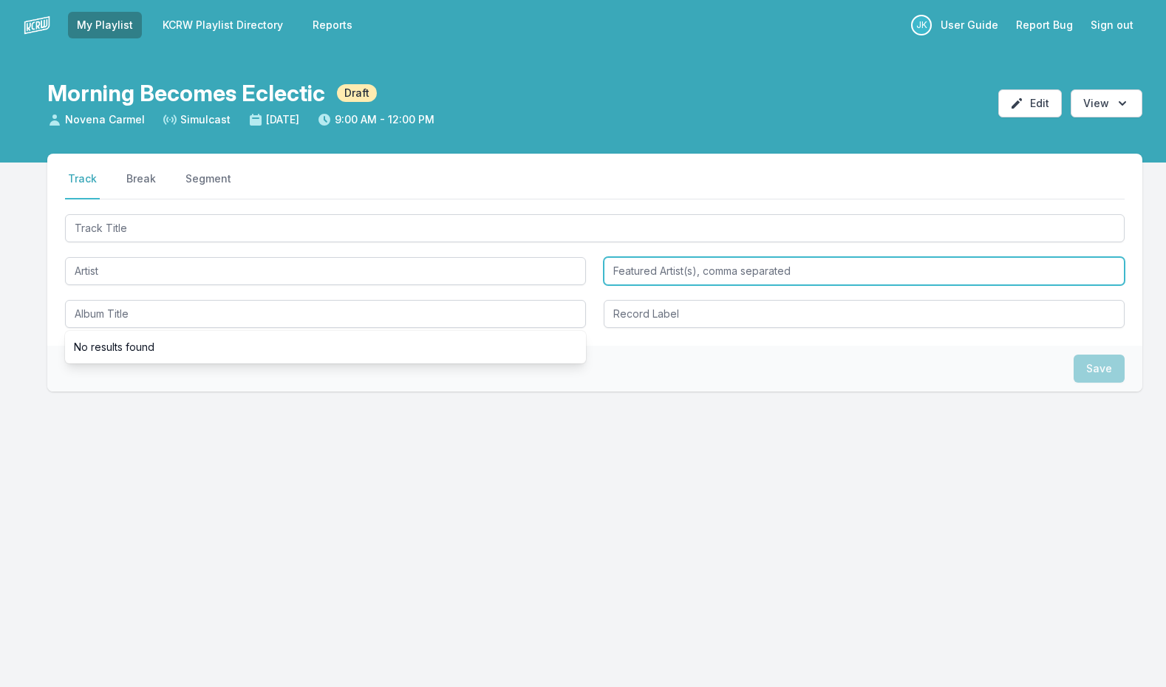
click at [676, 278] on input "Featured Artist(s), comma separated" at bounding box center [864, 271] width 521 height 28
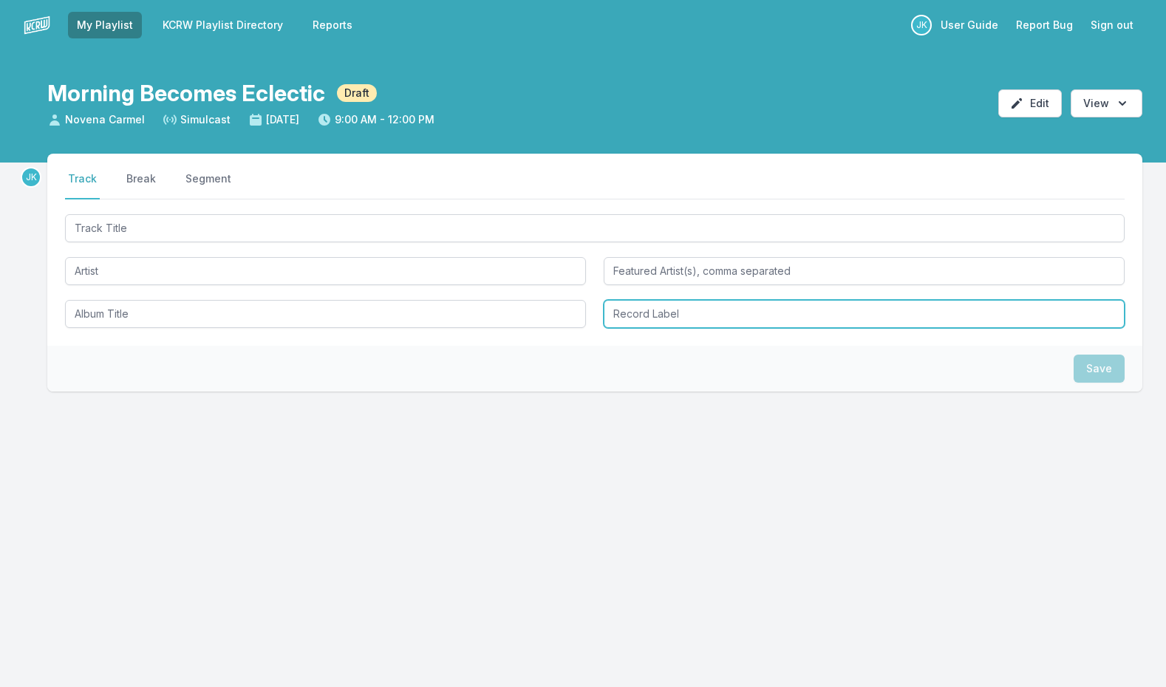
click at [730, 305] on input "Record Label" at bounding box center [864, 314] width 521 height 28
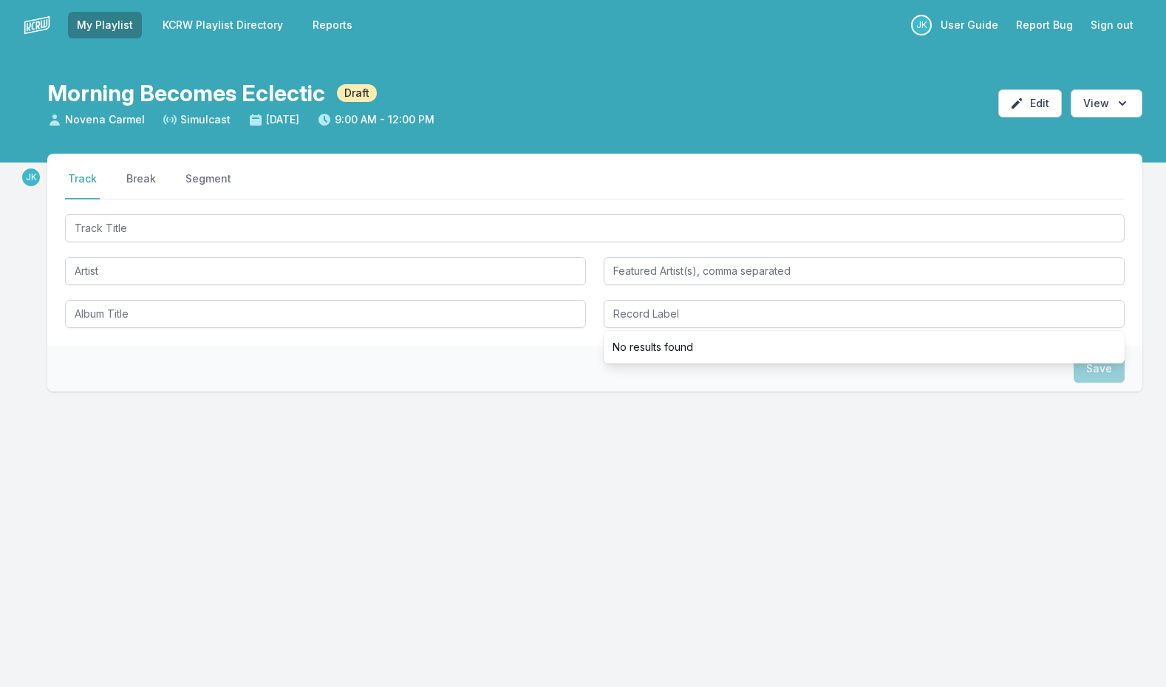
click at [165, 186] on nav "Track Break Segment" at bounding box center [595, 185] width 1060 height 28
click at [148, 184] on button "Break" at bounding box center [140, 185] width 35 height 28
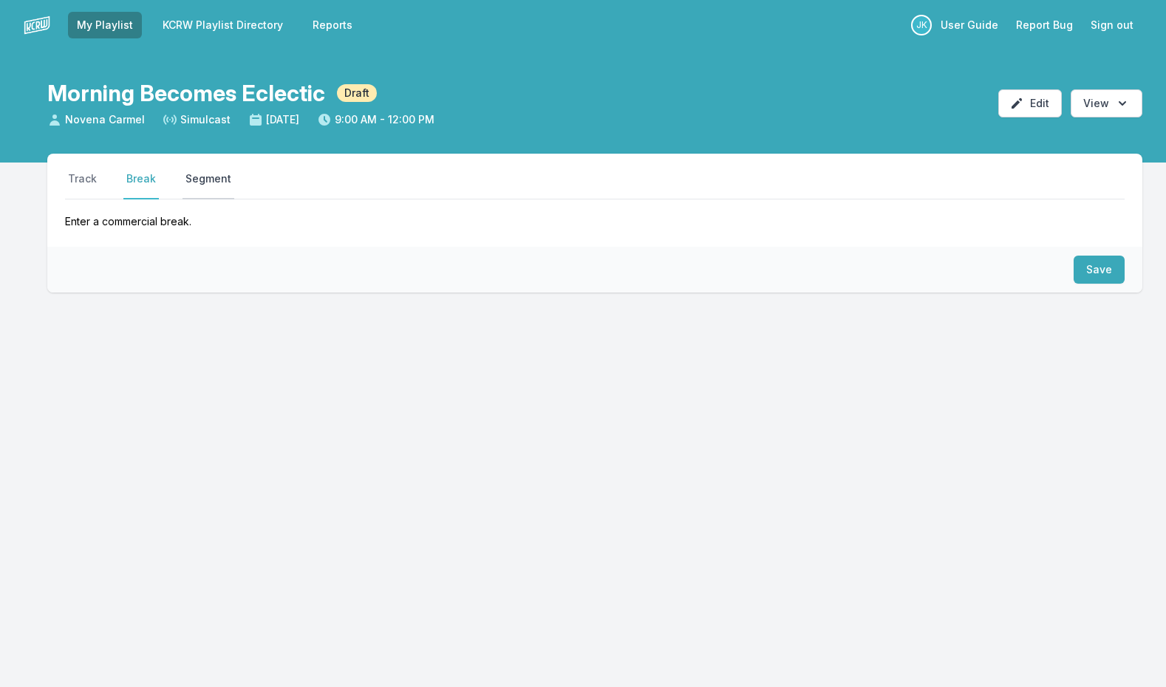
click at [209, 180] on button "Segment" at bounding box center [209, 185] width 52 height 28
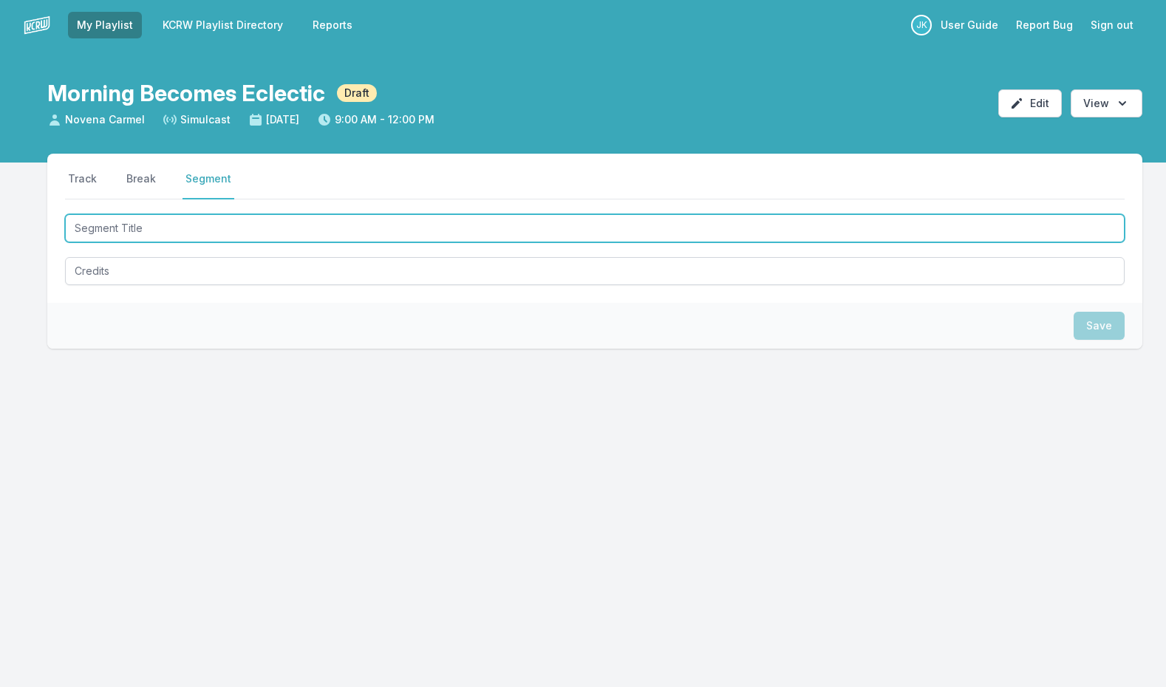
click at [237, 226] on input "Segment Title" at bounding box center [595, 228] width 1060 height 28
click at [152, 229] on input "Segment Title" at bounding box center [595, 228] width 1060 height 28
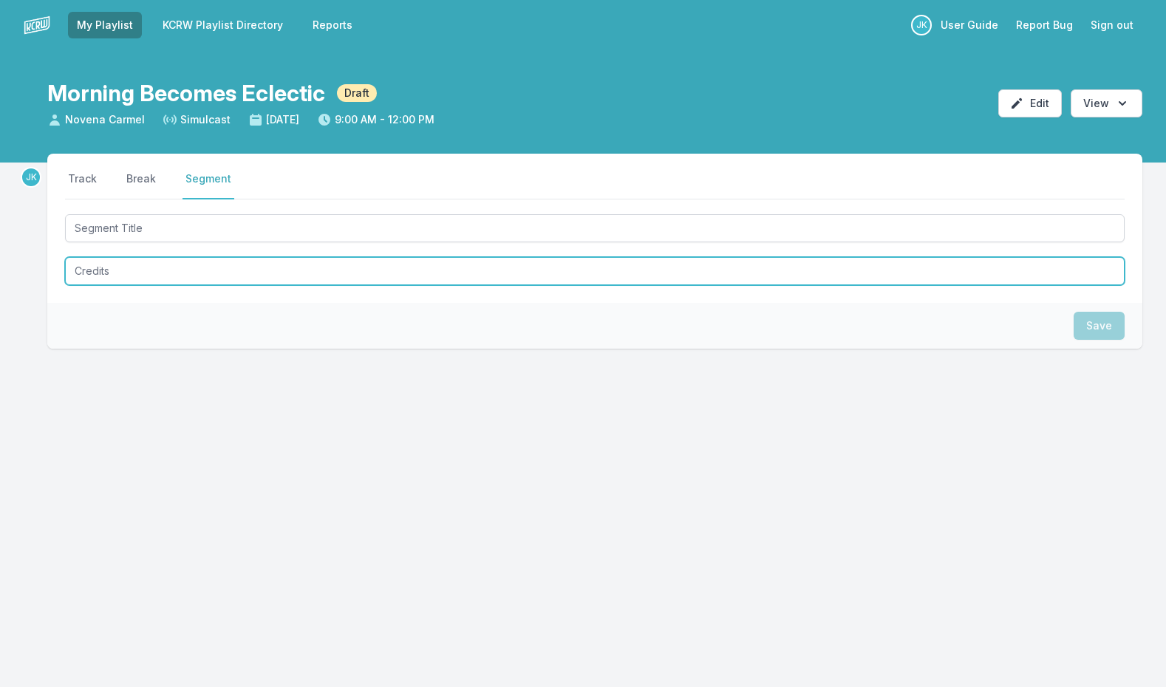
click at [112, 284] on textarea "Credits" at bounding box center [595, 271] width 1060 height 28
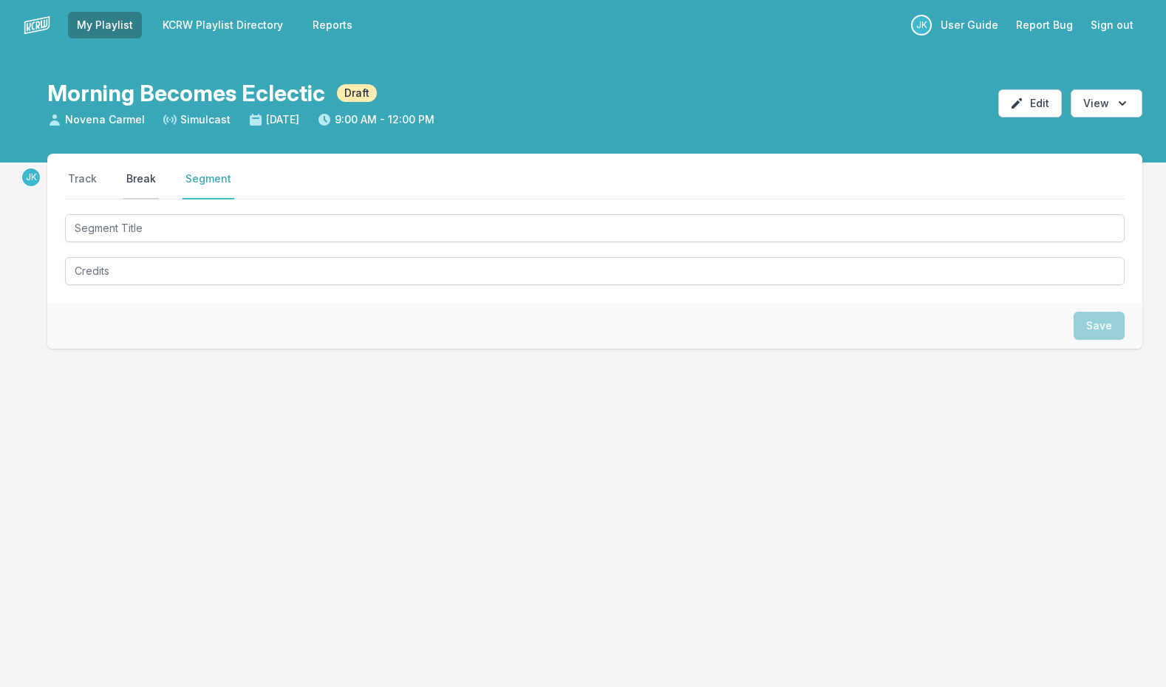
type textarea "x"
click at [151, 187] on button "Break" at bounding box center [140, 185] width 35 height 28
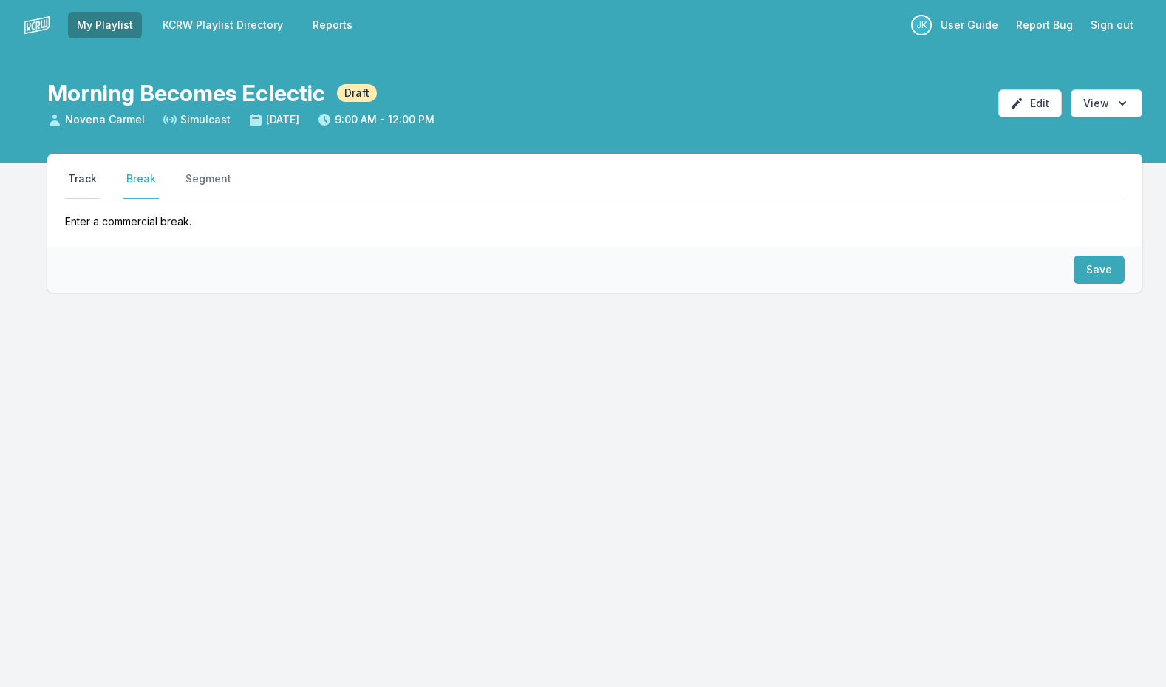
click at [89, 173] on button "Track" at bounding box center [82, 185] width 35 height 28
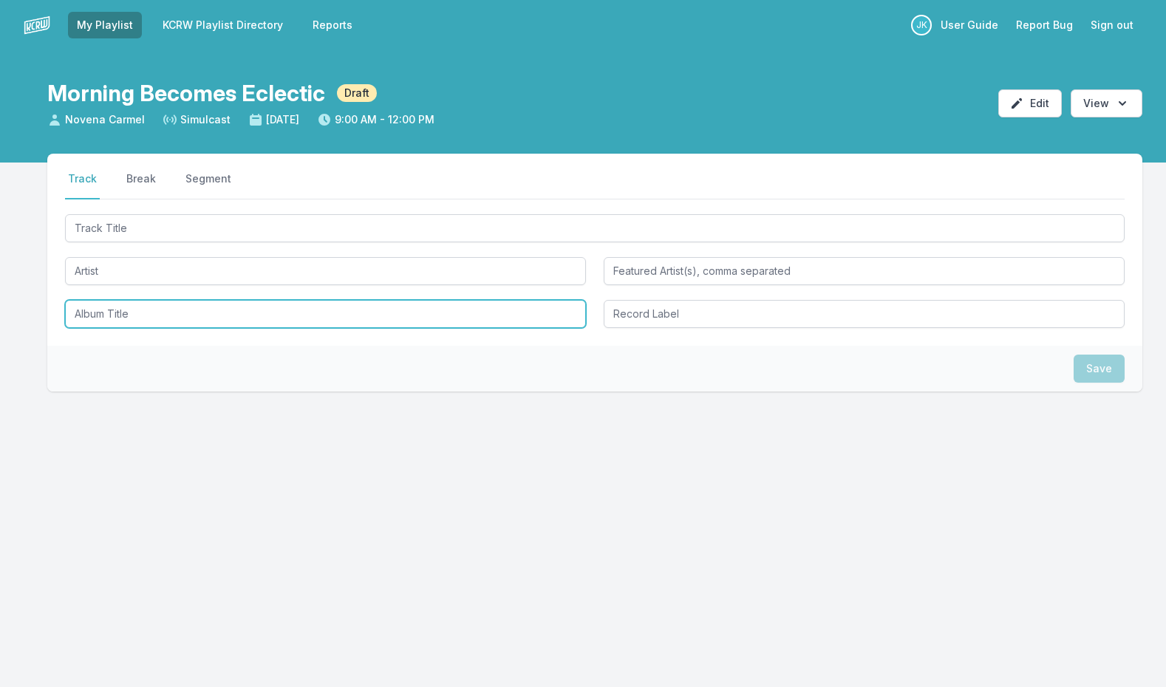
click at [364, 316] on input "Album Title" at bounding box center [325, 314] width 521 height 28
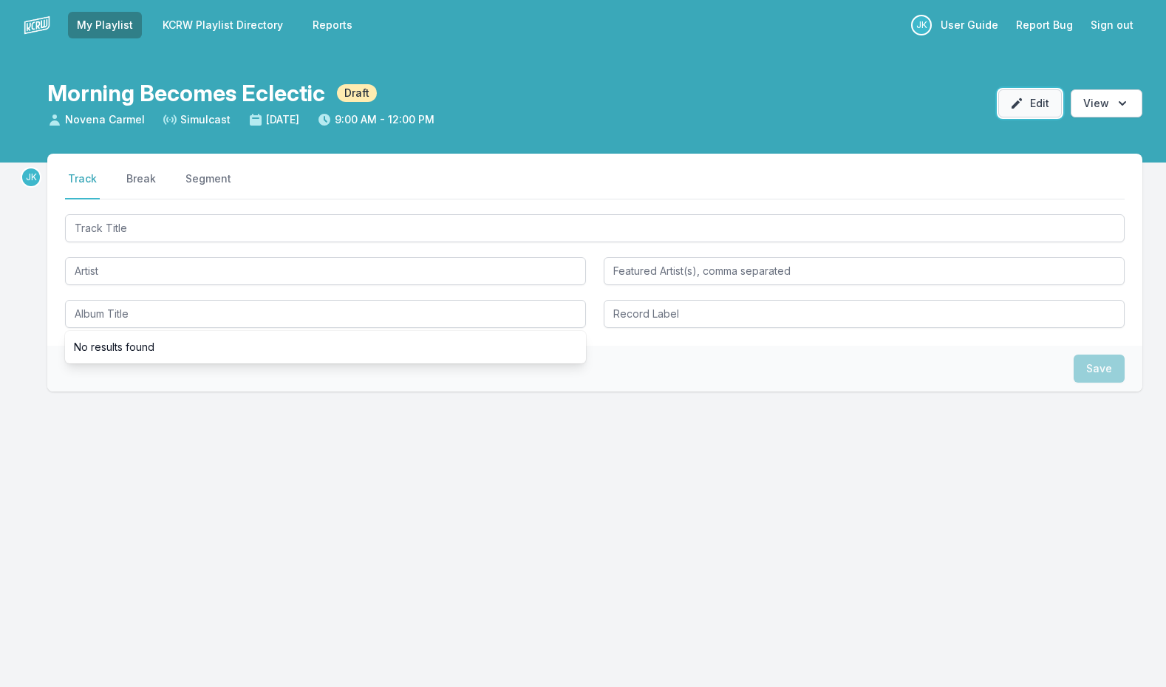
click at [1048, 105] on button "Edit" at bounding box center [1031, 103] width 64 height 28
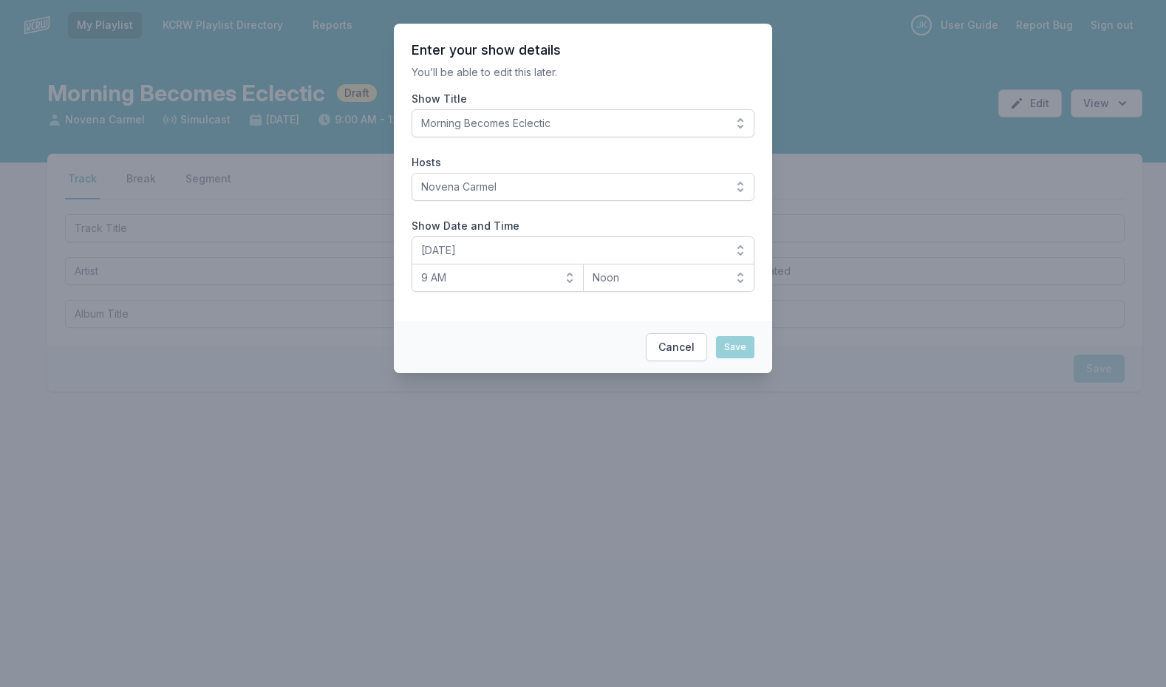
click at [854, 229] on div at bounding box center [583, 343] width 1166 height 687
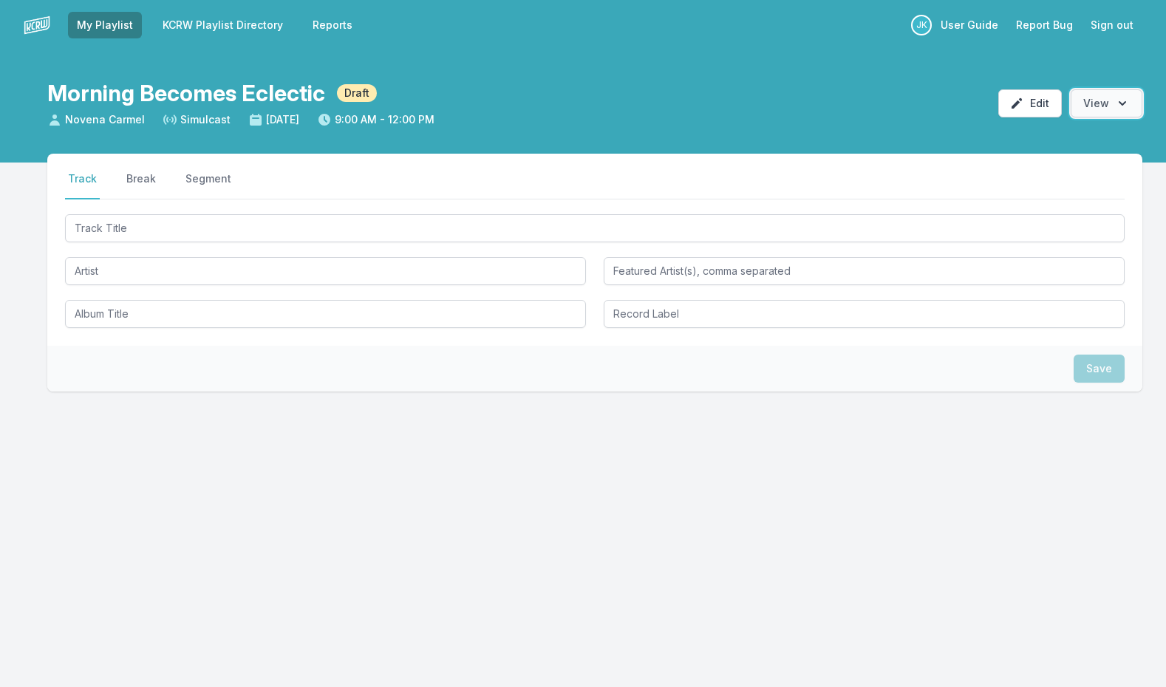
click at [1110, 102] on button "Open options View" at bounding box center [1107, 103] width 72 height 28
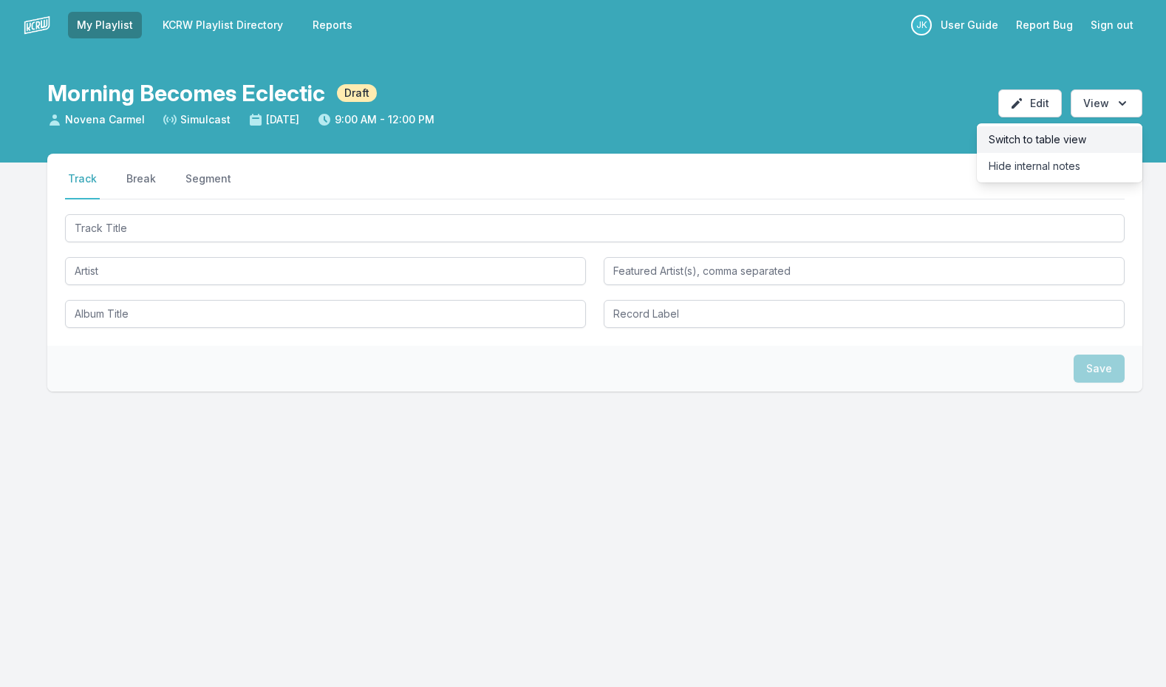
click at [1104, 137] on button "Switch to table view" at bounding box center [1060, 139] width 166 height 27
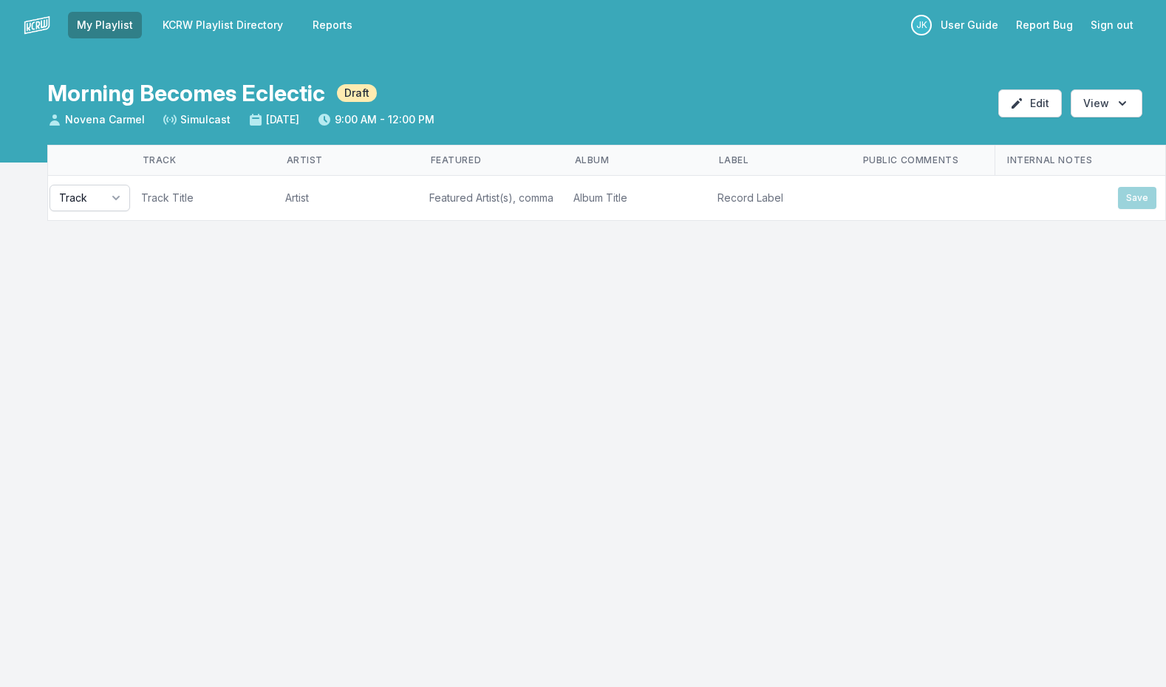
drag, startPoint x: 636, startPoint y: 237, endPoint x: 620, endPoint y: 237, distance: 16.3
click at [629, 237] on div "Track Artist Featured Album Label Public Comments Internal Notes Track Save" at bounding box center [583, 242] width 1166 height 194
click at [95, 206] on button "Track" at bounding box center [90, 198] width 81 height 27
click at [96, 231] on span "Track" at bounding box center [80, 230] width 45 height 15
click at [160, 206] on input "Track Title" at bounding box center [203, 198] width 143 height 27
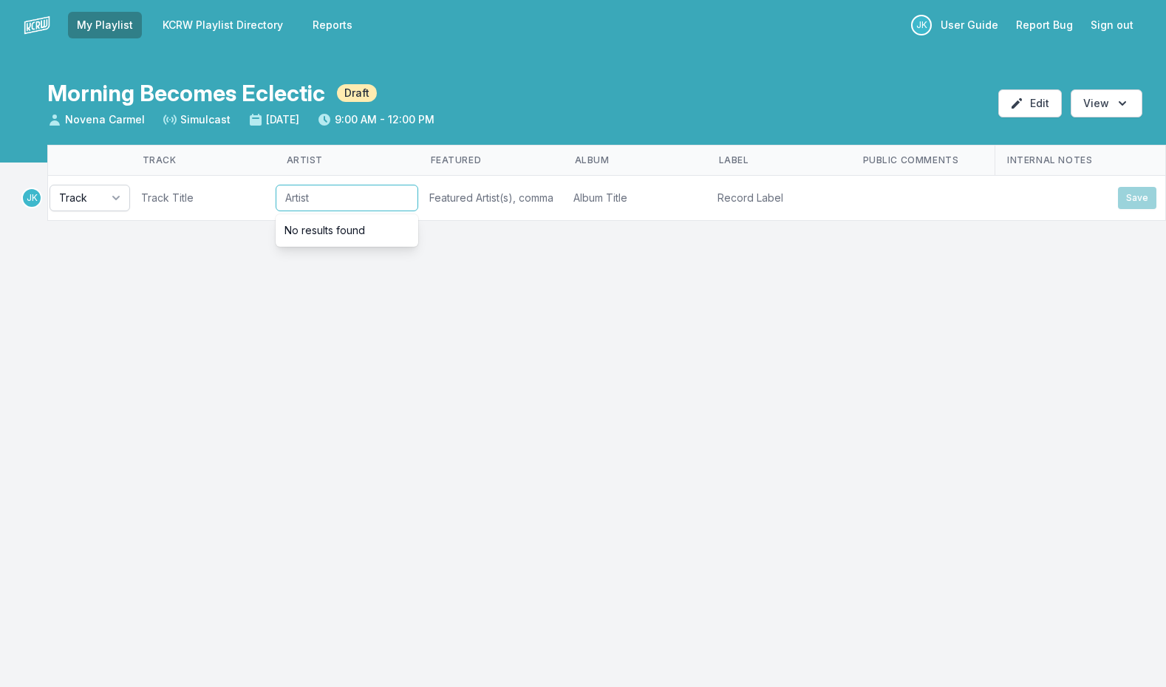
click at [326, 194] on input "Artist" at bounding box center [347, 198] width 143 height 27
click at [431, 194] on input "Featured Artist(s), comma separated" at bounding box center [491, 198] width 143 height 27
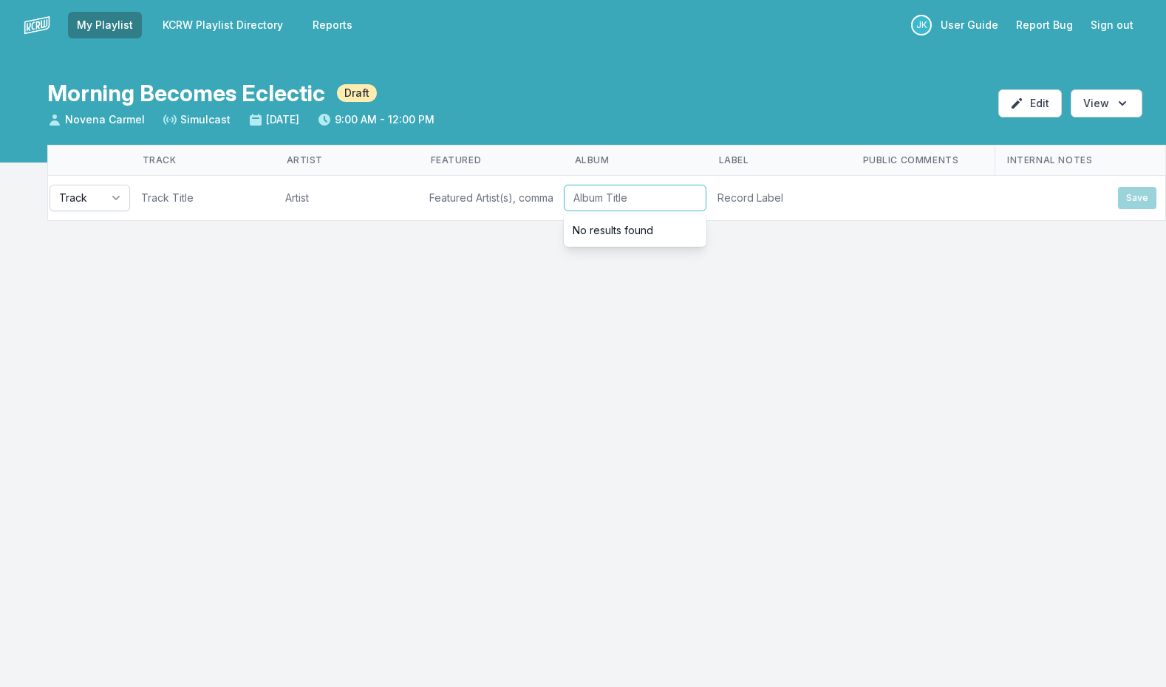
click at [602, 197] on input "Album Title" at bounding box center [635, 198] width 143 height 27
click at [734, 197] on input "Record Label" at bounding box center [779, 198] width 143 height 27
click at [940, 209] on td "Save" at bounding box center [1009, 198] width 315 height 45
click at [583, 197] on input "Album Title" at bounding box center [635, 198] width 143 height 27
click at [484, 203] on input "Featured Artist(s), comma separated" at bounding box center [491, 198] width 143 height 27
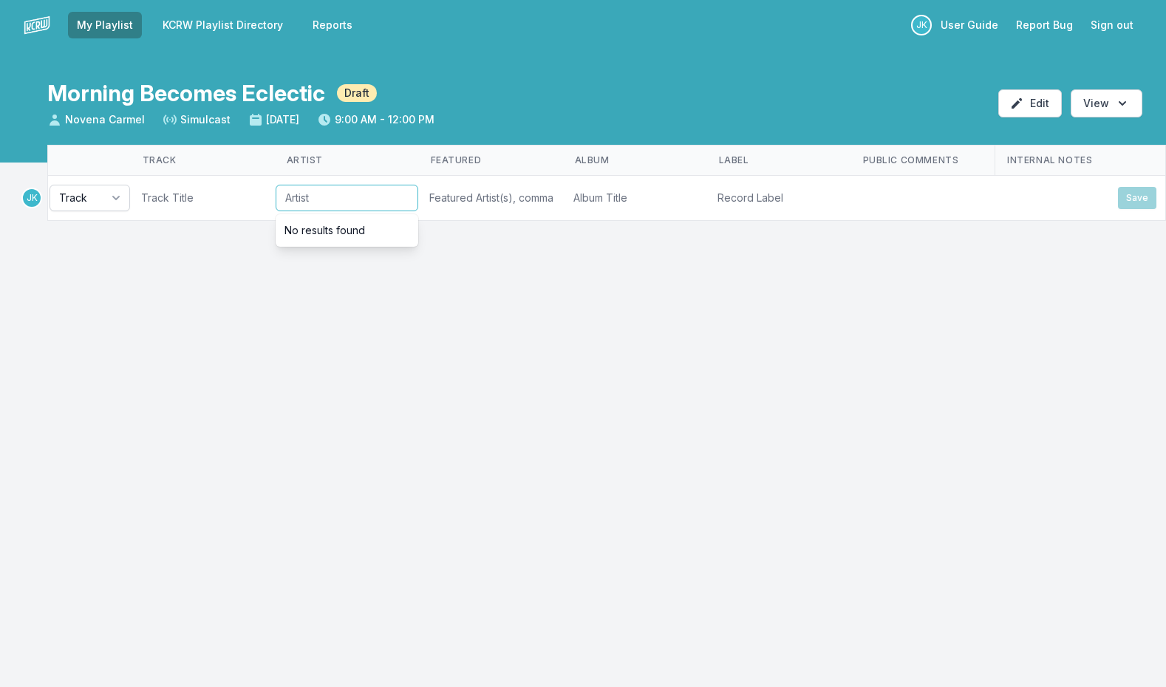
click at [290, 197] on input "Artist" at bounding box center [347, 198] width 143 height 27
click at [160, 200] on input "Track Title" at bounding box center [203, 198] width 143 height 27
click at [107, 198] on button "Track" at bounding box center [90, 198] width 81 height 27
click at [781, 266] on div "Track Artist Featured Album Label Public Comments Internal Notes Track Track Br…" at bounding box center [583, 242] width 1166 height 194
click at [1093, 103] on button "Open options View" at bounding box center [1107, 103] width 72 height 28
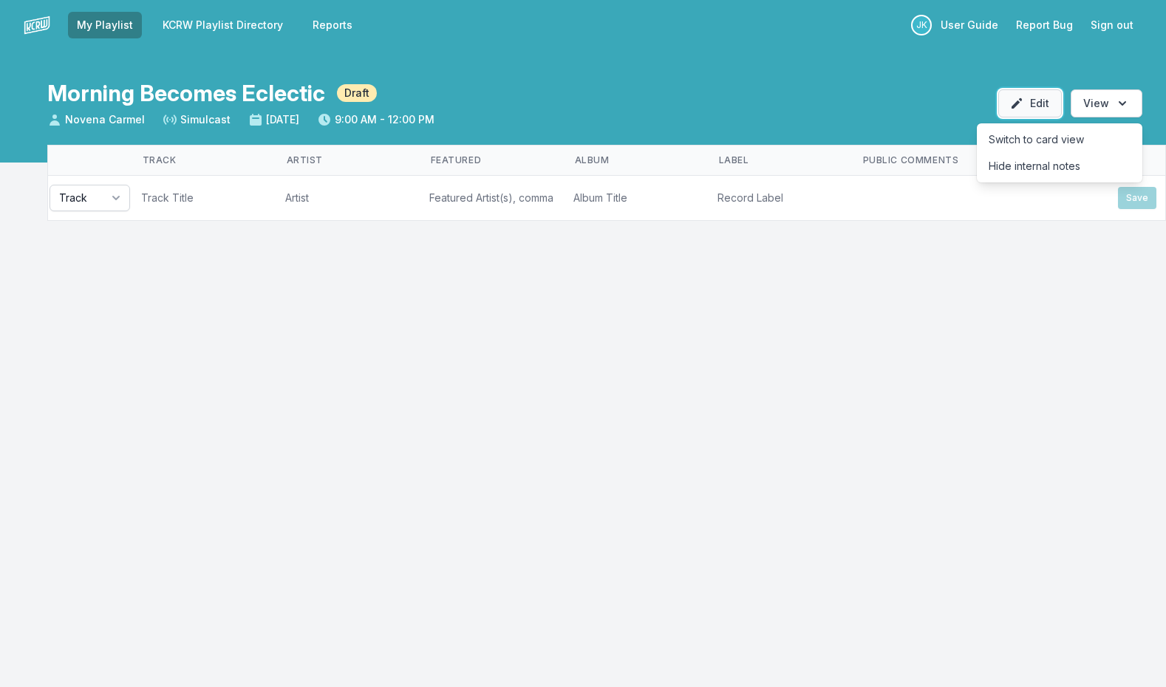
click at [1056, 97] on button "Edit" at bounding box center [1031, 103] width 64 height 28
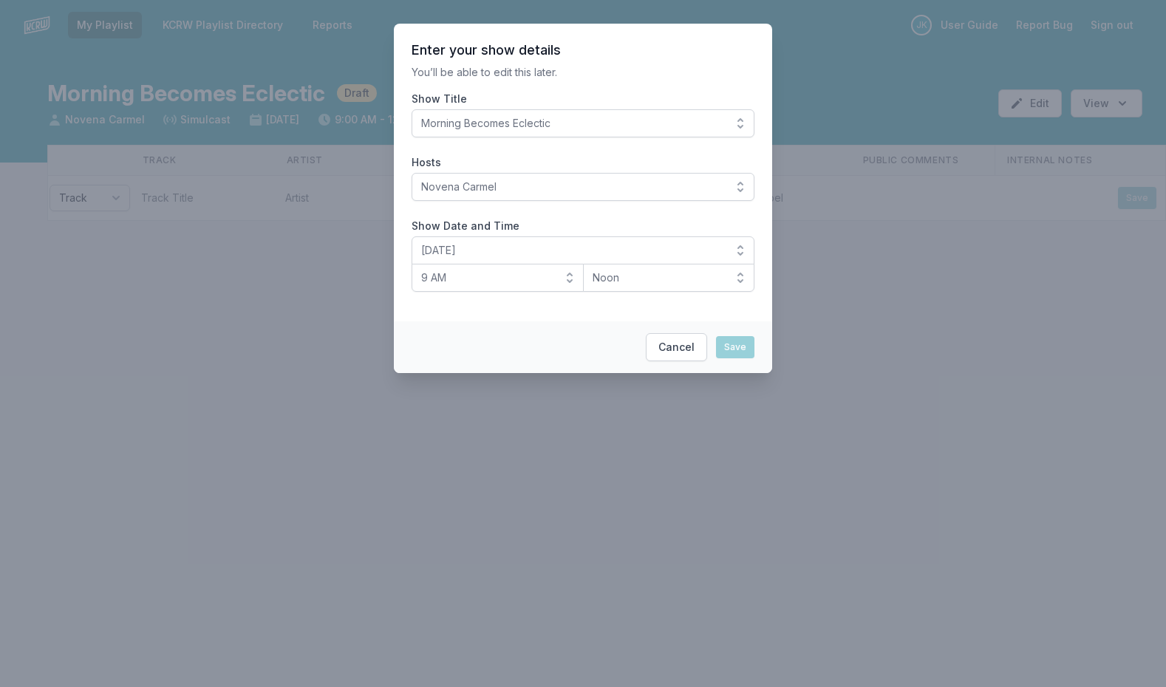
click at [933, 166] on div at bounding box center [583, 343] width 1166 height 687
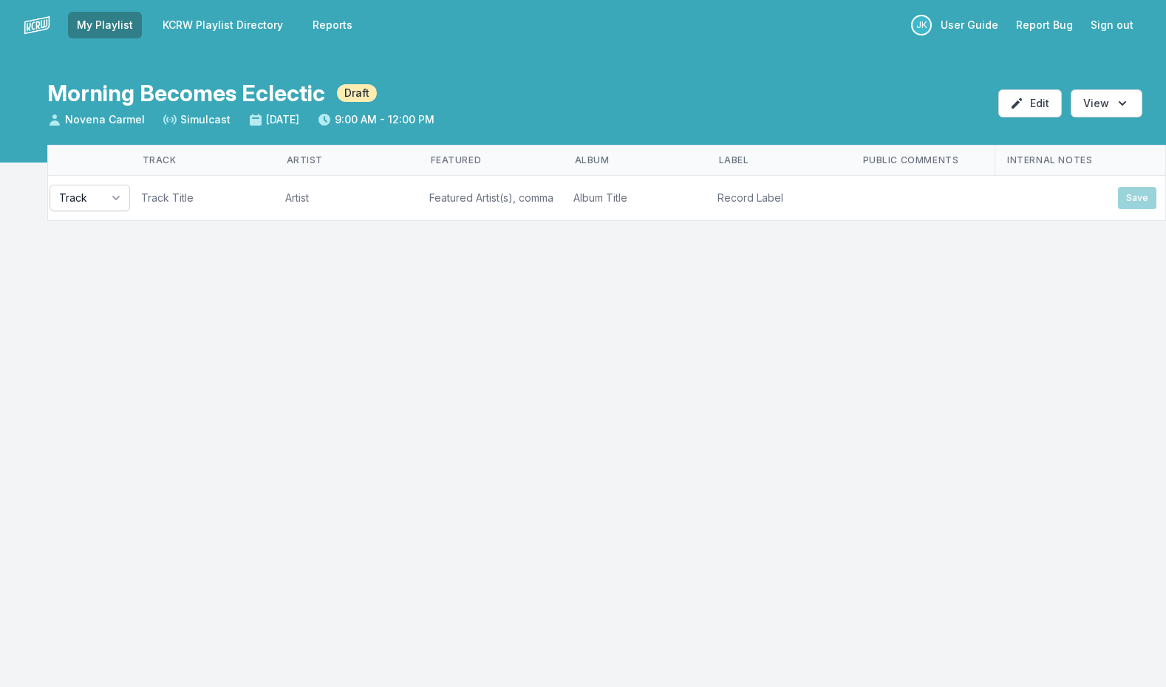
click at [1041, 50] on div "My Playlist KCRW Playlist Directory Reports JK User Guide Report Bug Sign out M…" at bounding box center [583, 343] width 1166 height 687
